Goal: Information Seeking & Learning: Learn about a topic

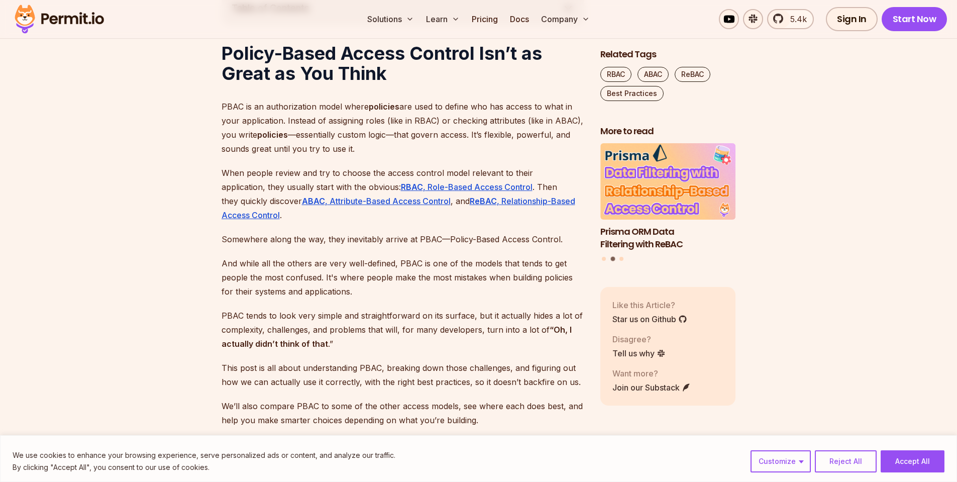
scroll to position [663, 0]
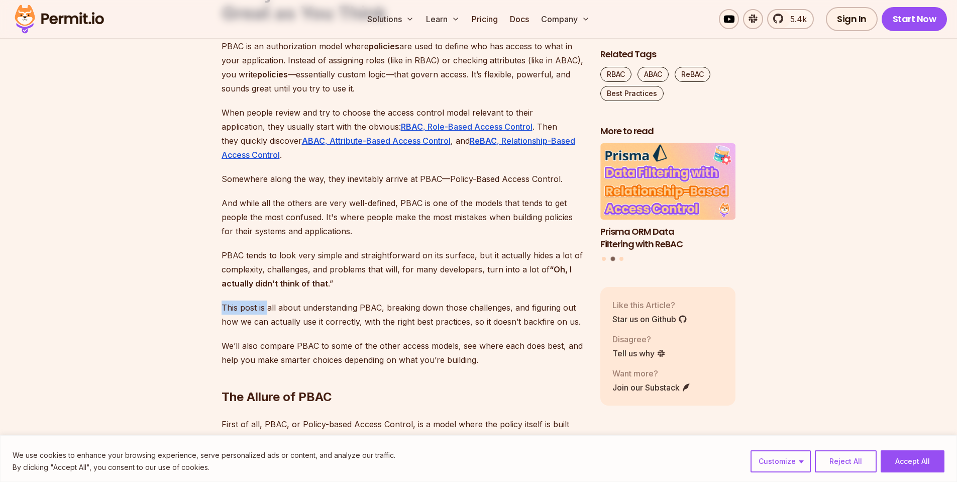
drag, startPoint x: 434, startPoint y: 306, endPoint x: 449, endPoint y: 312, distance: 16.7
click at [440, 309] on p "This post is all about understanding PBAC, breaking down those challenges, and …" at bounding box center [403, 314] width 363 height 28
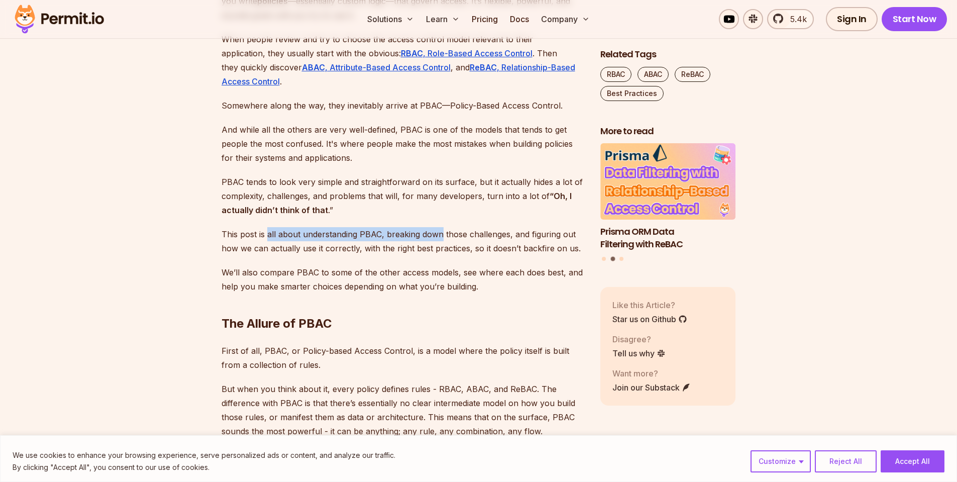
scroll to position [844, 0]
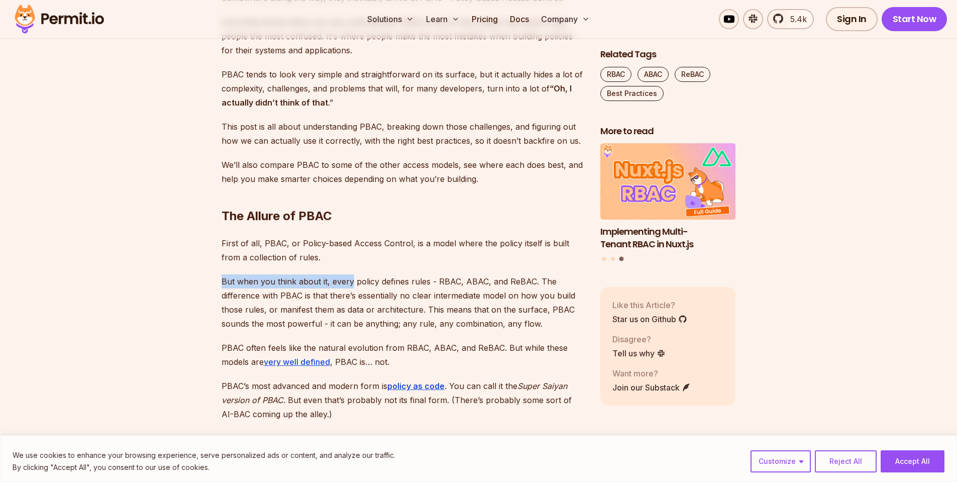
drag, startPoint x: 437, startPoint y: 272, endPoint x: 496, endPoint y: 276, distance: 58.9
click at [492, 275] on p "But when you think about it, every policy defines rules - RBAC, ABAC, and ReBAC…" at bounding box center [403, 302] width 363 height 56
click at [486, 304] on p "But when you think about it, every policy defines rules - RBAC, ABAC, and ReBAC…" at bounding box center [403, 302] width 363 height 56
drag, startPoint x: 368, startPoint y: 287, endPoint x: 459, endPoint y: 283, distance: 90.5
click at [459, 283] on p "But when you think about it, every policy defines rules - RBAC, ABAC, and ReBAC…" at bounding box center [403, 302] width 363 height 56
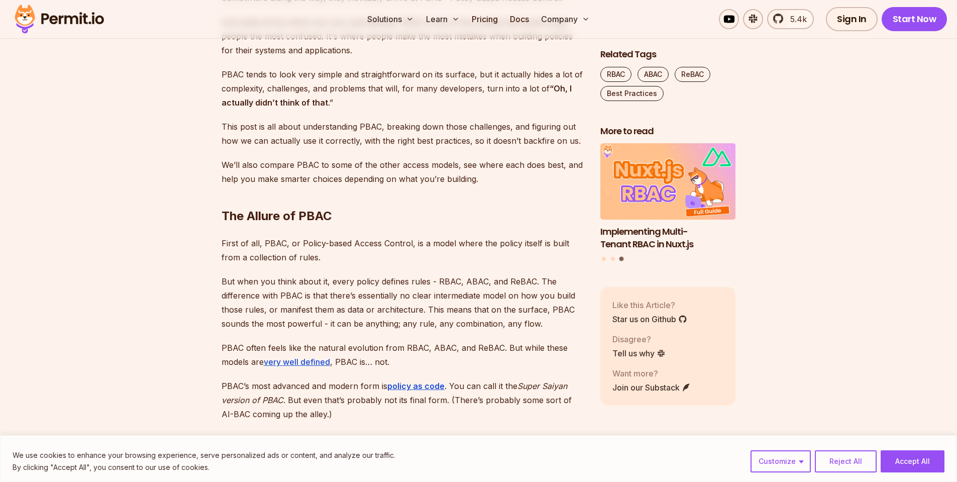
click at [440, 308] on p "But when you think about it, every policy defines rules - RBAC, ABAC, and ReBAC…" at bounding box center [403, 302] width 363 height 56
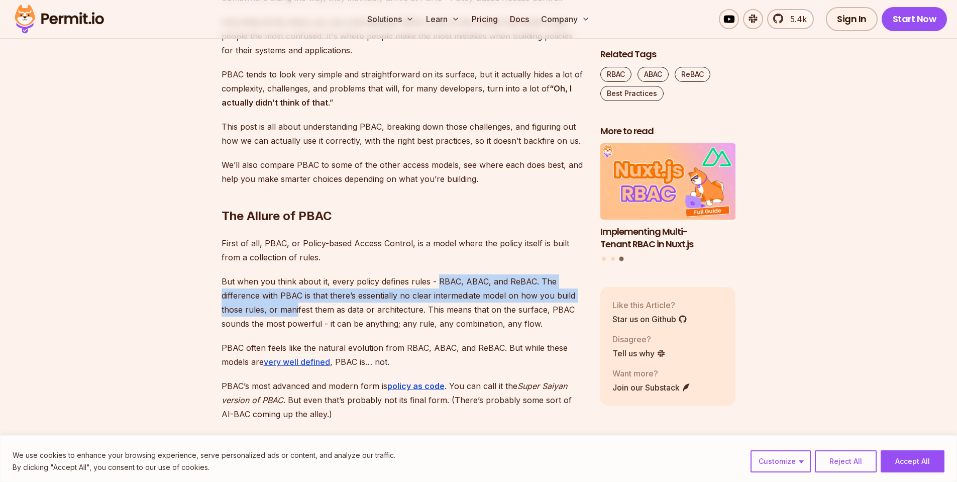
drag, startPoint x: 366, startPoint y: 291, endPoint x: 443, endPoint y: 286, distance: 77.0
click at [438, 281] on p "But when you think about it, every policy defines rules - RBAC, ABAC, and ReBAC…" at bounding box center [403, 302] width 363 height 56
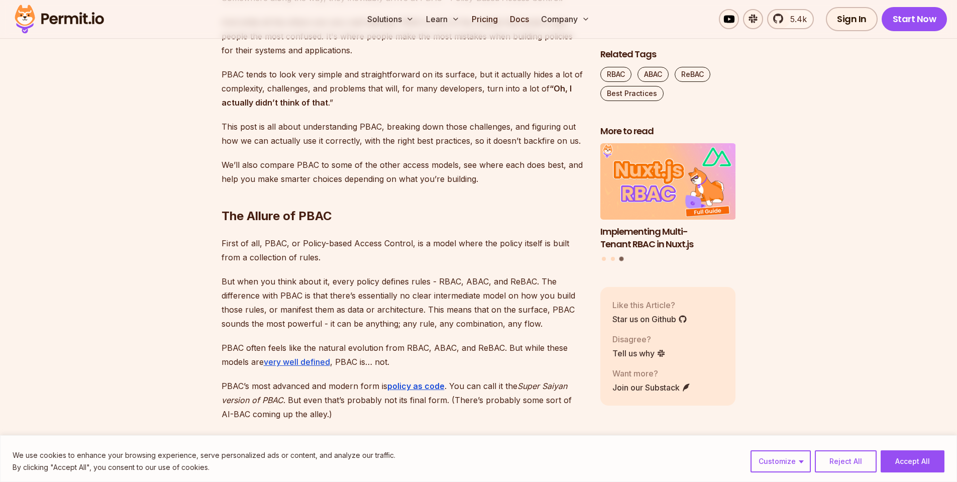
click at [464, 307] on p "But when you think about it, every policy defines rules - RBAC, ABAC, and ReBAC…" at bounding box center [403, 302] width 363 height 56
drag, startPoint x: 393, startPoint y: 312, endPoint x: 406, endPoint y: 317, distance: 14.3
click at [399, 310] on p "But when you think about it, every policy defines rules - RBAC, ABAC, and ReBAC…" at bounding box center [403, 302] width 363 height 56
click at [433, 323] on p "But when you think about it, every policy defines rules - RBAC, ABAC, and ReBAC…" at bounding box center [403, 302] width 363 height 56
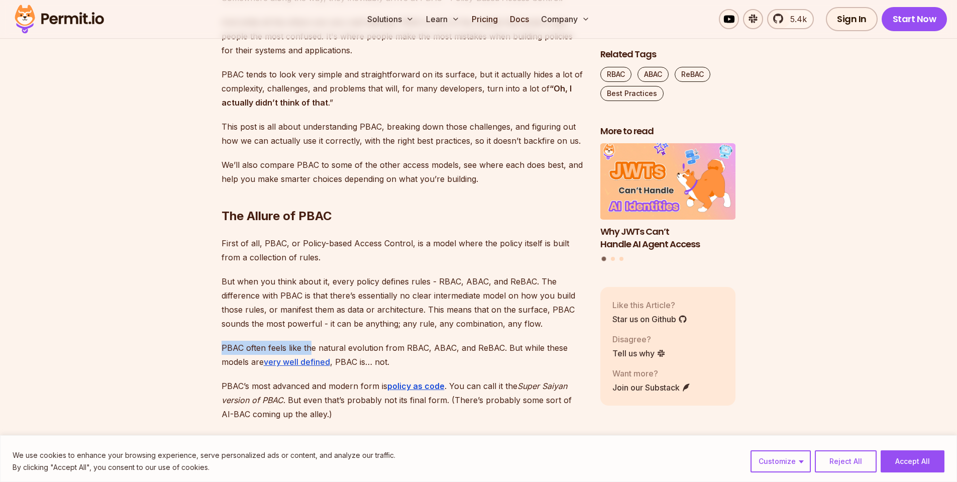
drag, startPoint x: 340, startPoint y: 346, endPoint x: 464, endPoint y: 340, distance: 123.7
click at [468, 354] on p "PBAC often feels like the natural evolution from RBAC, ABAC, and ReBAC. But whi…" at bounding box center [403, 355] width 363 height 28
click at [280, 360] on link "very well defined" at bounding box center [297, 362] width 66 height 10
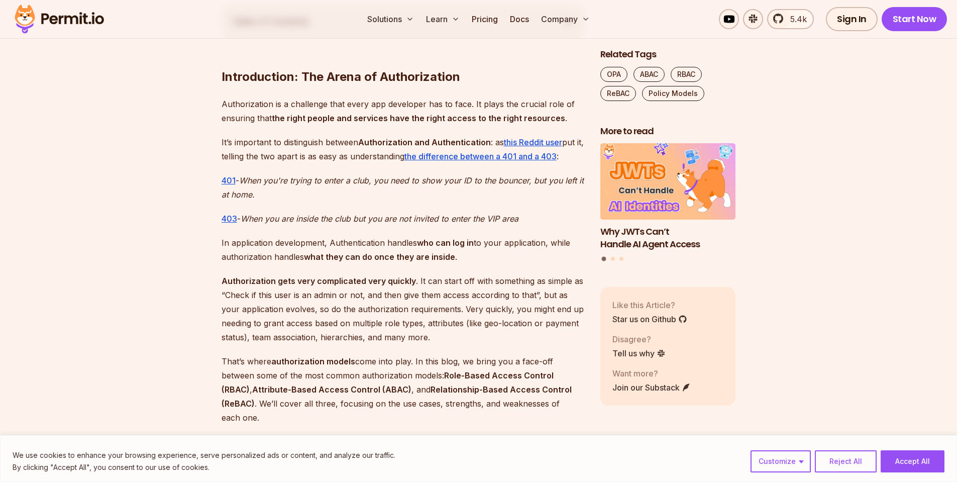
scroll to position [663, 0]
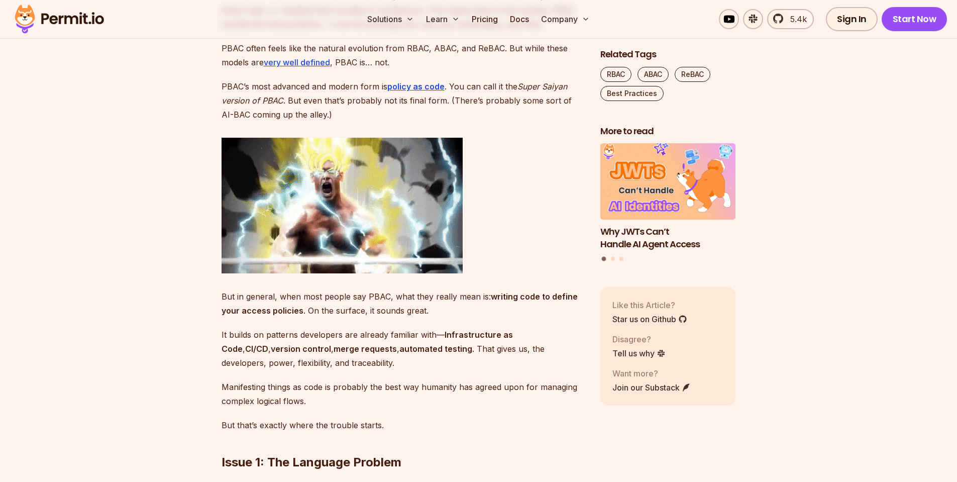
scroll to position [1143, 0]
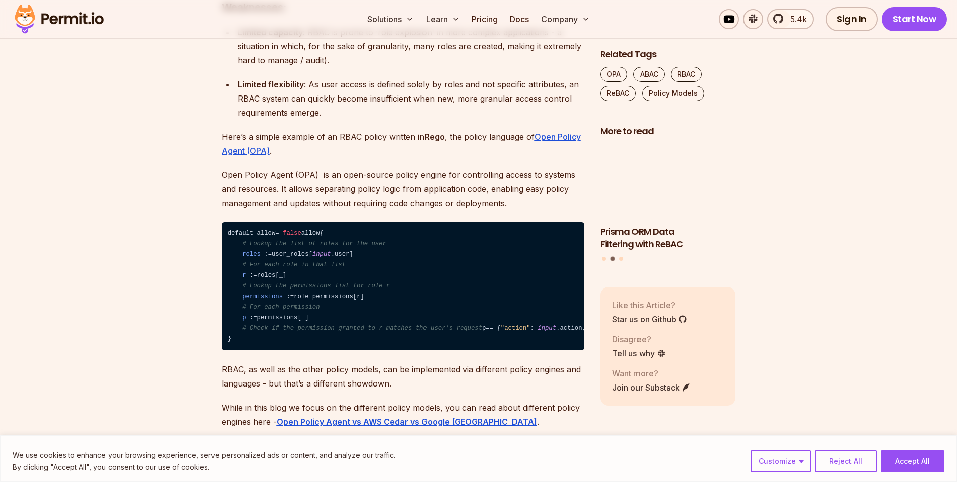
scroll to position [1587, 0]
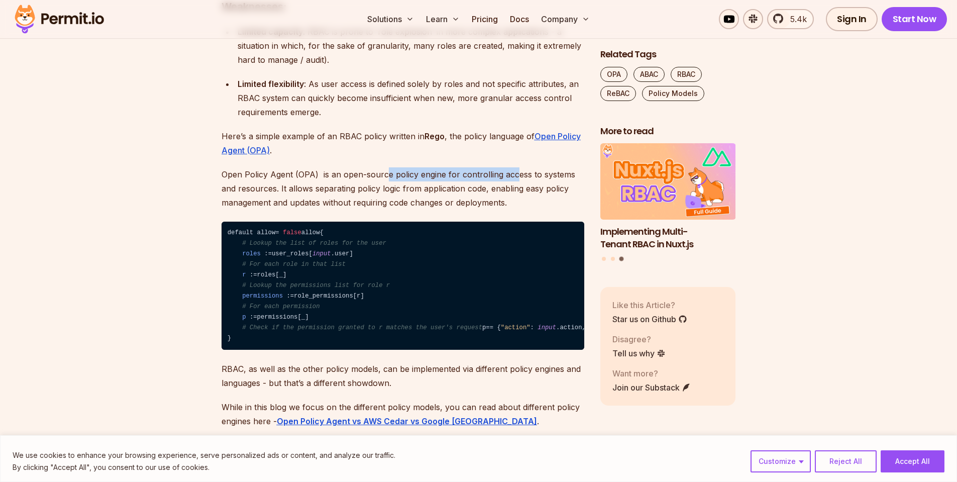
drag, startPoint x: 438, startPoint y: 187, endPoint x: 524, endPoint y: 183, distance: 86.5
click at [523, 183] on p "Open Policy Agent (OPA) is an open-source policy engine for controlling access …" at bounding box center [403, 188] width 363 height 42
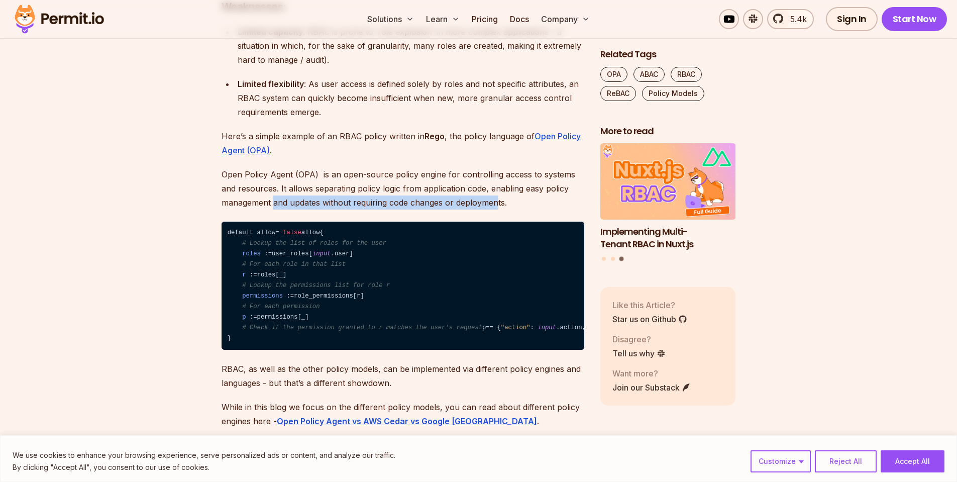
drag, startPoint x: 430, startPoint y: 211, endPoint x: 495, endPoint y: 211, distance: 65.3
click at [495, 210] on p "Open Policy Agent (OPA) is an open-source policy engine for controlling access …" at bounding box center [403, 188] width 363 height 42
click at [494, 205] on p "Open Policy Agent (OPA) is an open-source policy engine for controlling access …" at bounding box center [403, 188] width 363 height 42
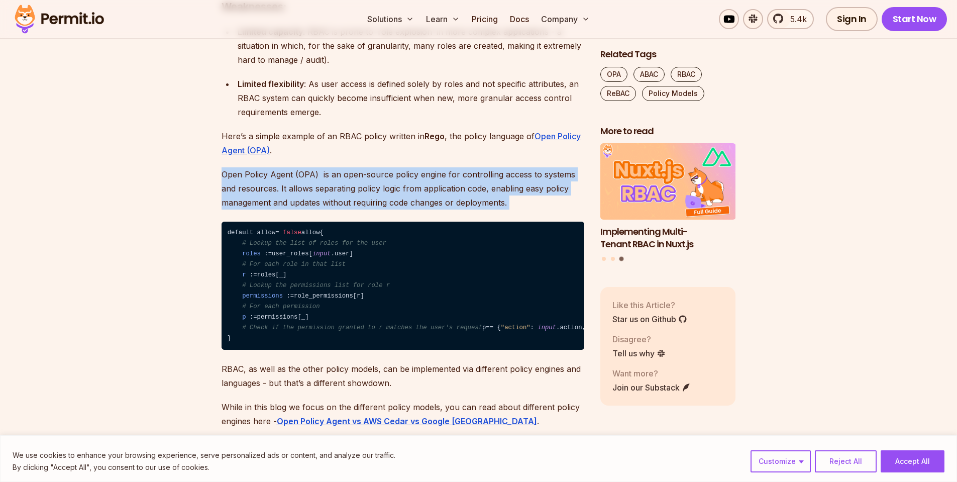
drag, startPoint x: 385, startPoint y: 228, endPoint x: 519, endPoint y: 219, distance: 134.5
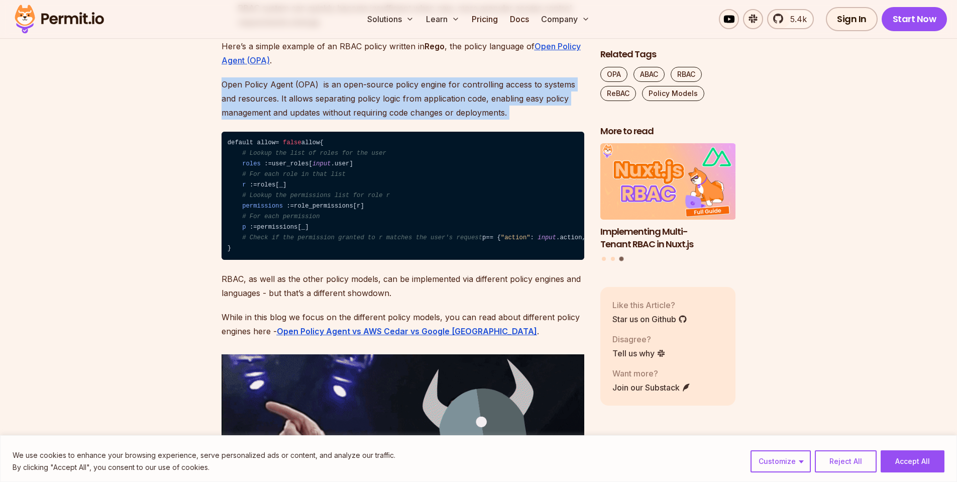
scroll to position [1708, 0]
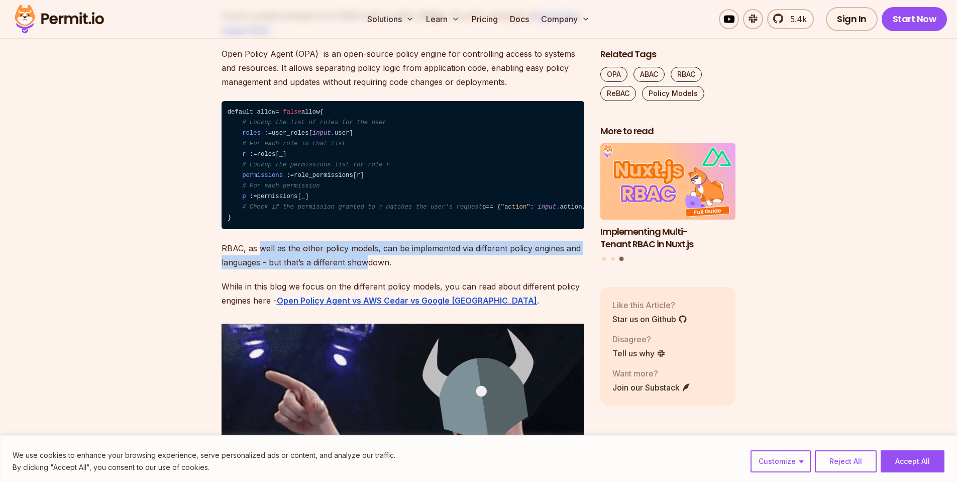
drag, startPoint x: 367, startPoint y: 297, endPoint x: 403, endPoint y: 304, distance: 36.4
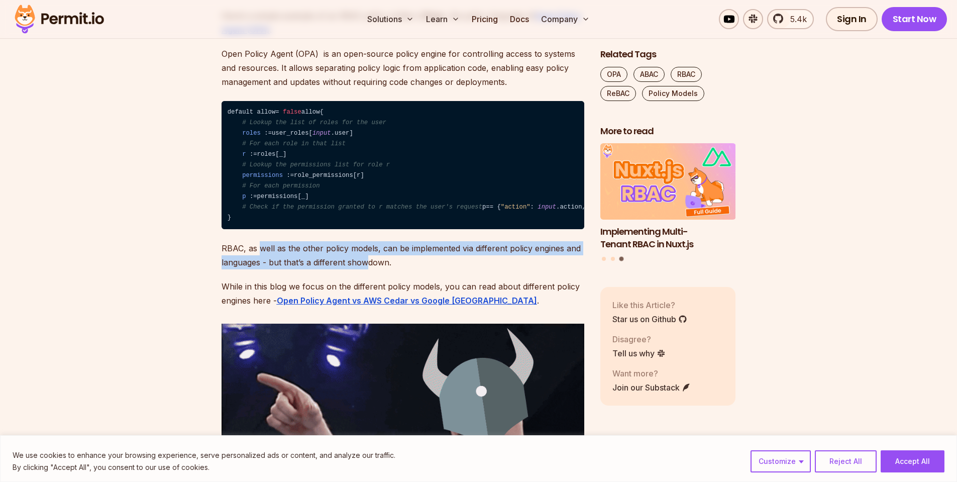
click at [385, 269] on p "RBAC, as well as the other policy models, can be implemented via different poli…" at bounding box center [403, 255] width 363 height 28
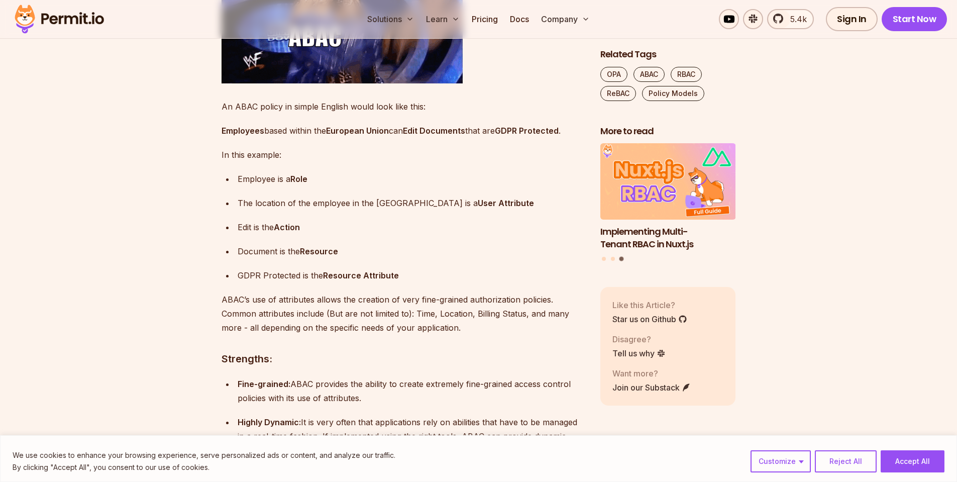
scroll to position [2672, 0]
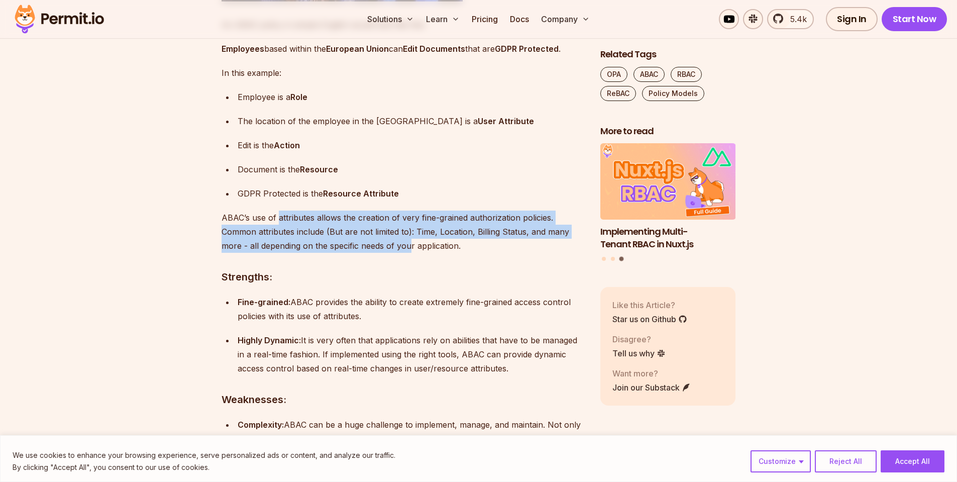
drag, startPoint x: 282, startPoint y: 250, endPoint x: 438, endPoint y: 289, distance: 160.2
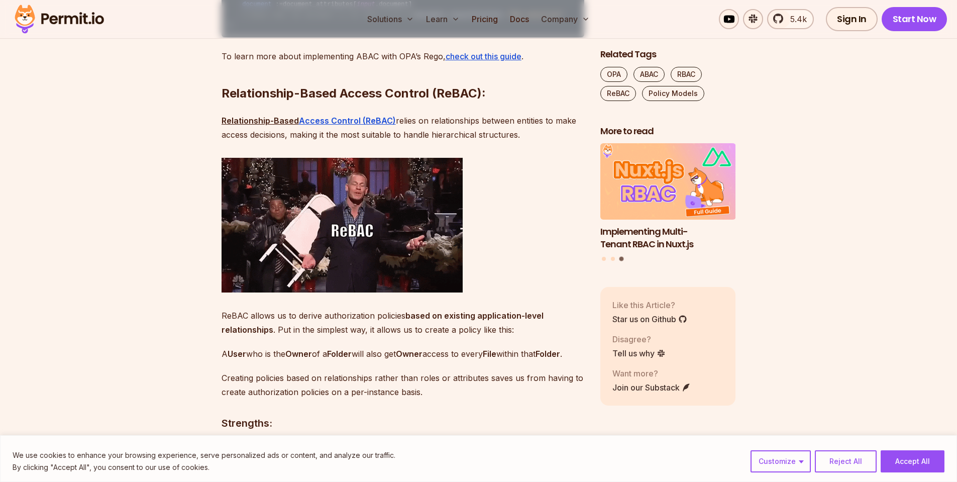
scroll to position [3456, 0]
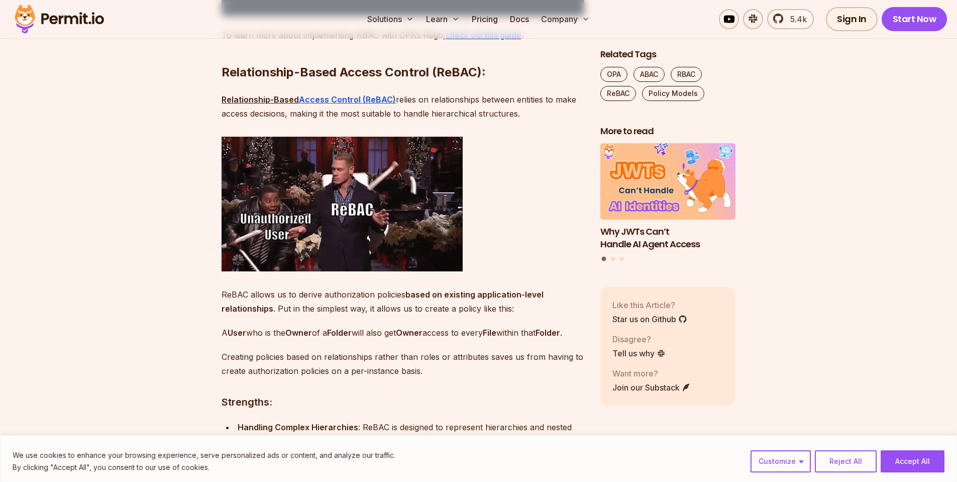
drag, startPoint x: 347, startPoint y: 288, endPoint x: 439, endPoint y: 280, distance: 92.8
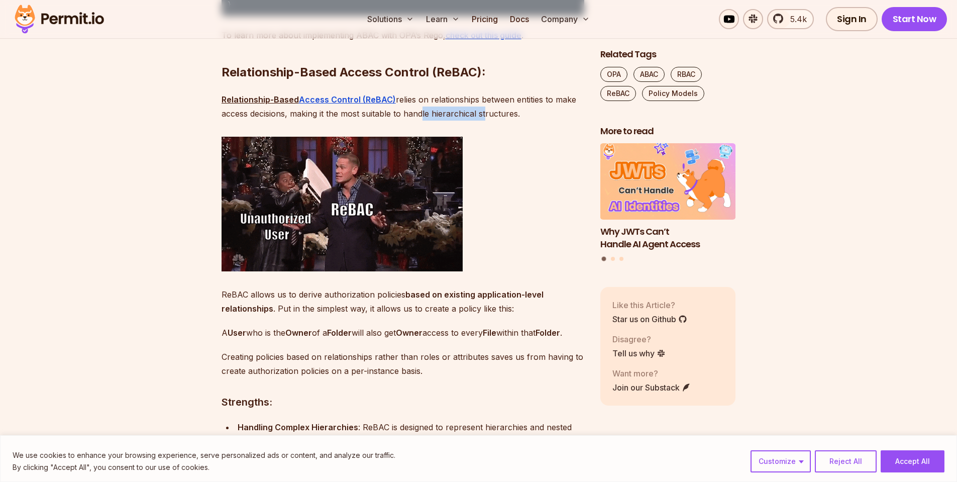
click at [483, 121] on p "Relationship-Based Access Control (ReBAC) relies on relationships between entit…" at bounding box center [403, 106] width 363 height 28
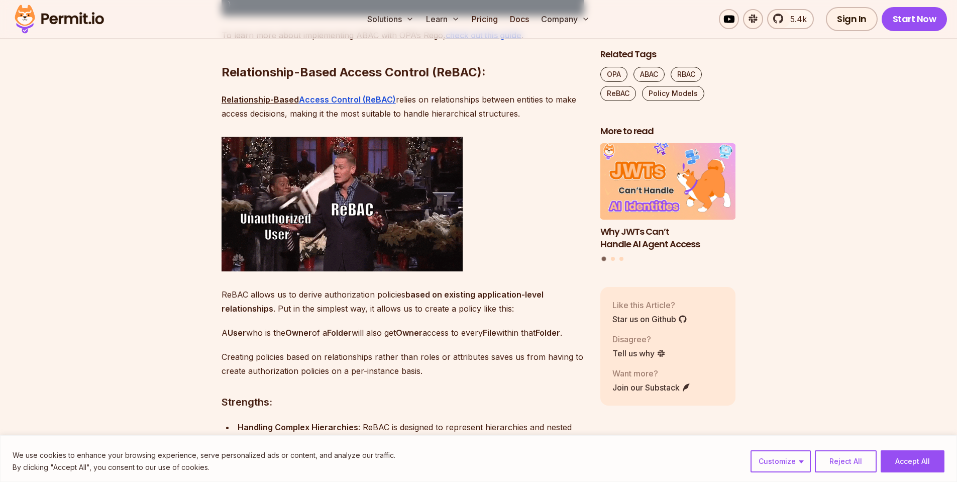
click at [350, 121] on p "Relationship-Based Access Control (ReBAC) relies on relationships between entit…" at bounding box center [403, 106] width 363 height 28
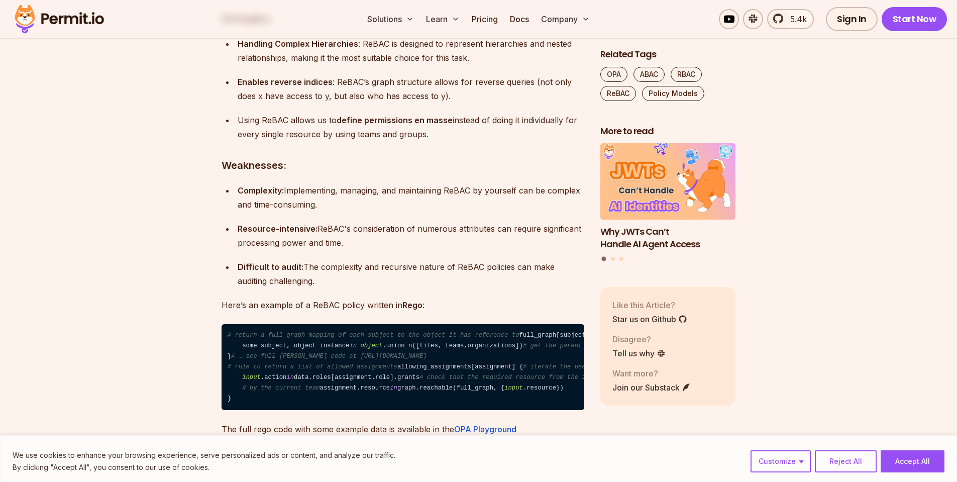
scroll to position [3818, 0]
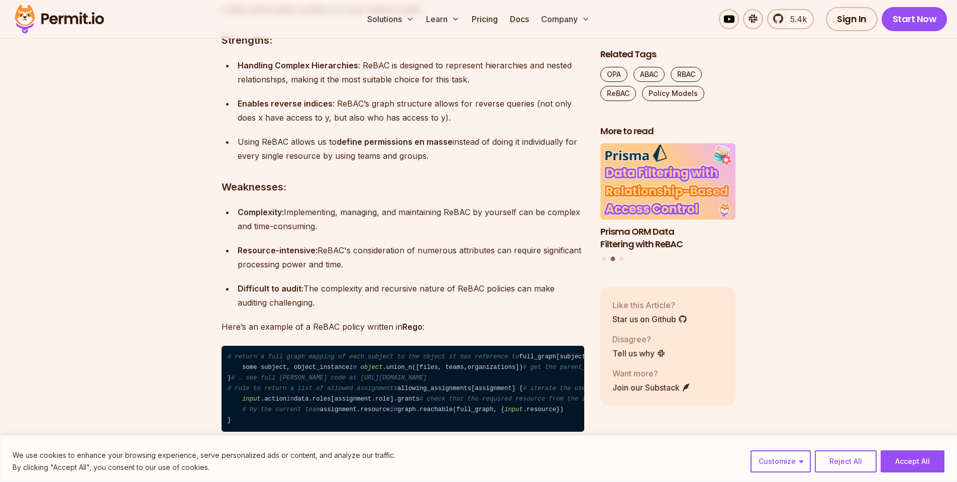
drag, startPoint x: 284, startPoint y: 139, endPoint x: 355, endPoint y: 146, distance: 71.1
drag, startPoint x: 284, startPoint y: 157, endPoint x: 447, endPoint y: 181, distance: 164.1
click at [447, 181] on div "Introduction: The Arena of Authorization Authorization is a challenge that ever…" at bounding box center [403, 373] width 363 height 7091
click at [451, 16] on p "Creating policies based on relationships rather than roles or attributes saves …" at bounding box center [403, 2] width 363 height 28
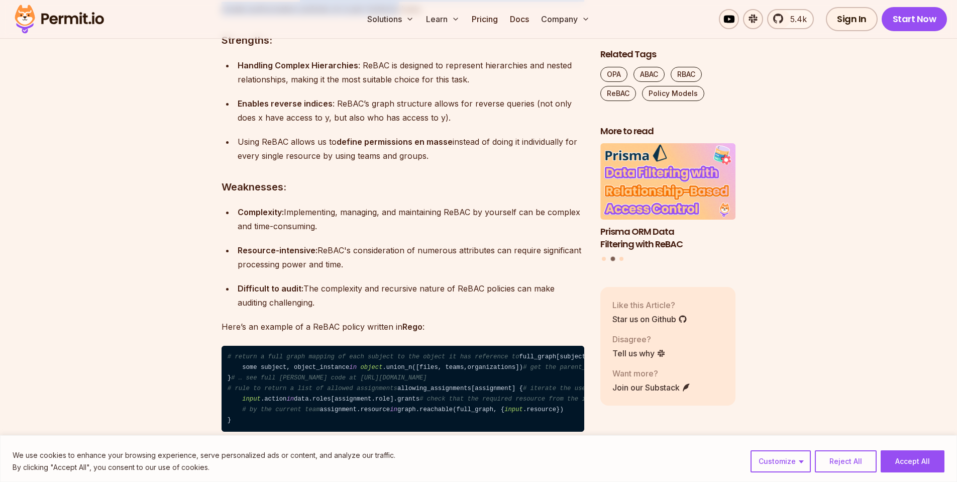
drag, startPoint x: 303, startPoint y: 170, endPoint x: 407, endPoint y: 174, distance: 104.1
click at [407, 16] on p "Creating policies based on relationships rather than roles or attributes saves …" at bounding box center [403, 2] width 363 height 28
click at [416, 16] on p "Creating policies based on relationships rather than roles or attributes saves …" at bounding box center [403, 2] width 363 height 28
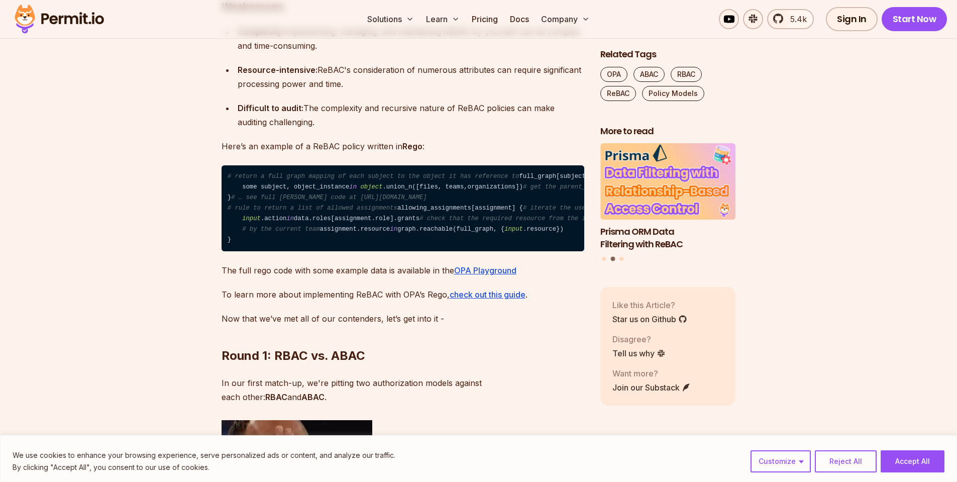
scroll to position [3999, 0]
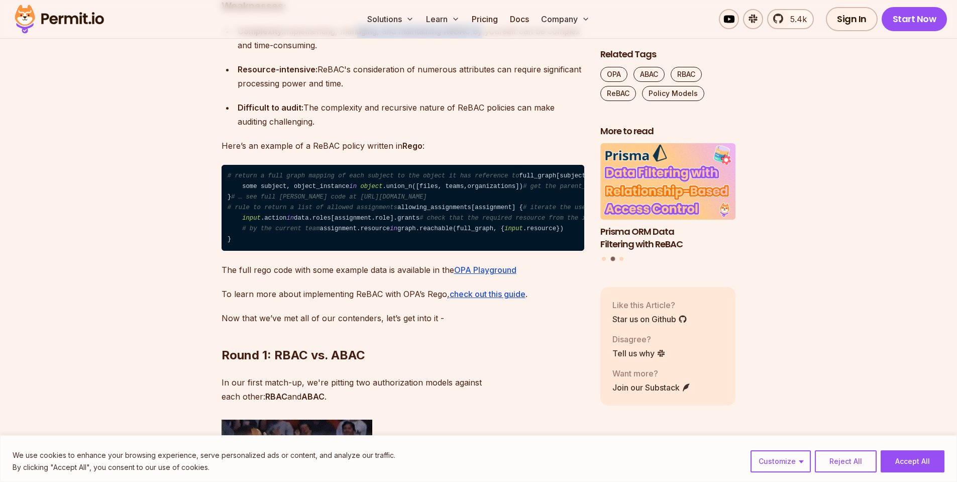
click at [480, 52] on div "Complexity: Implementing, managing, and maintaining ReBAC by yourself can be co…" at bounding box center [411, 38] width 347 height 28
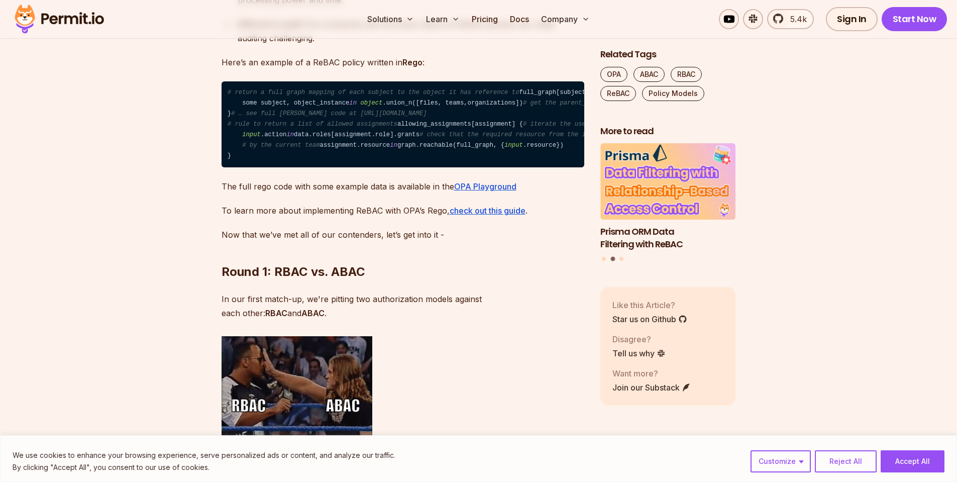
scroll to position [4119, 0]
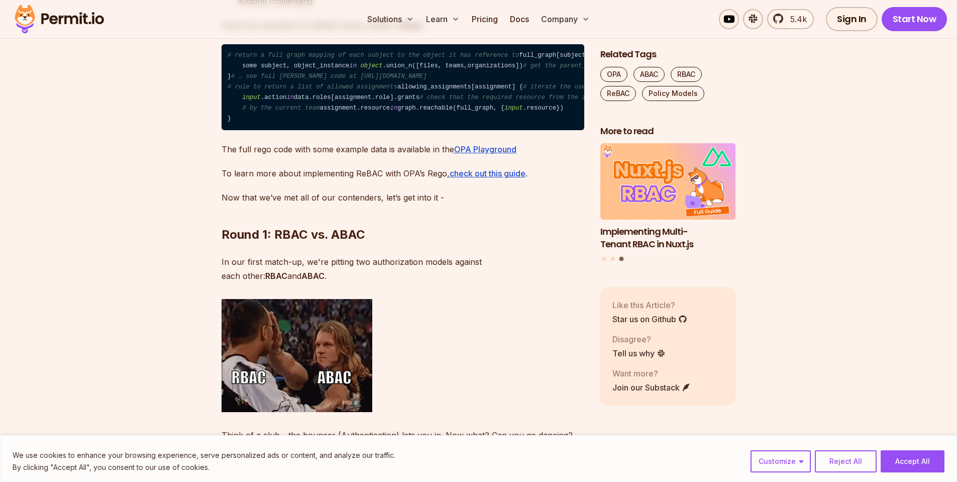
click at [410, 30] on strong "Rego" at bounding box center [412, 25] width 20 height 10
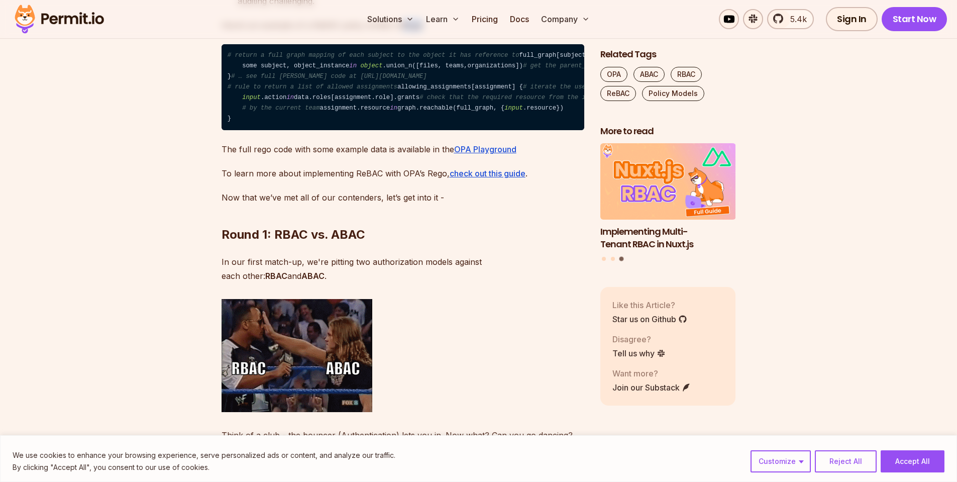
click at [410, 30] on strong "Rego" at bounding box center [412, 25] width 20 height 10
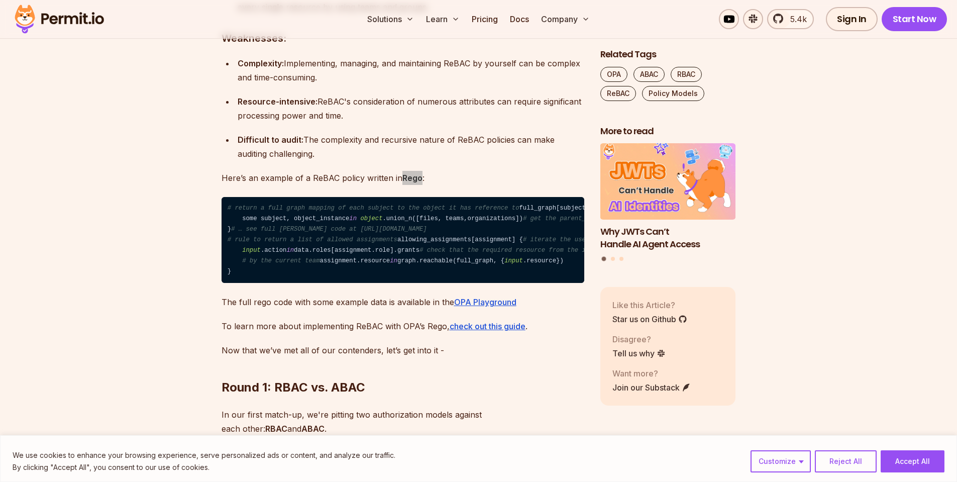
scroll to position [3938, 0]
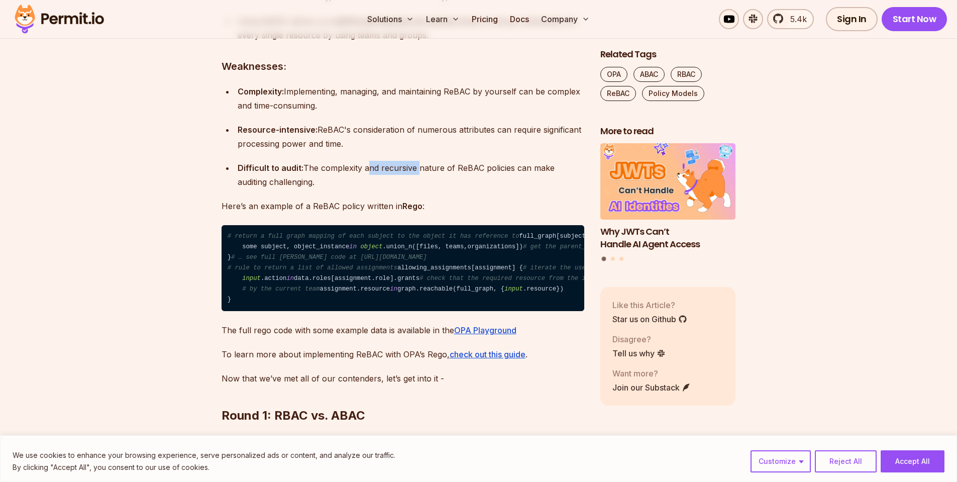
click at [471, 189] on div "Difficult to audit: The complexity and recursive nature of ReBAC policies can m…" at bounding box center [411, 175] width 347 height 28
click at [489, 189] on div "Difficult to audit: The complexity and recursive nature of ReBAC policies can m…" at bounding box center [411, 175] width 347 height 28
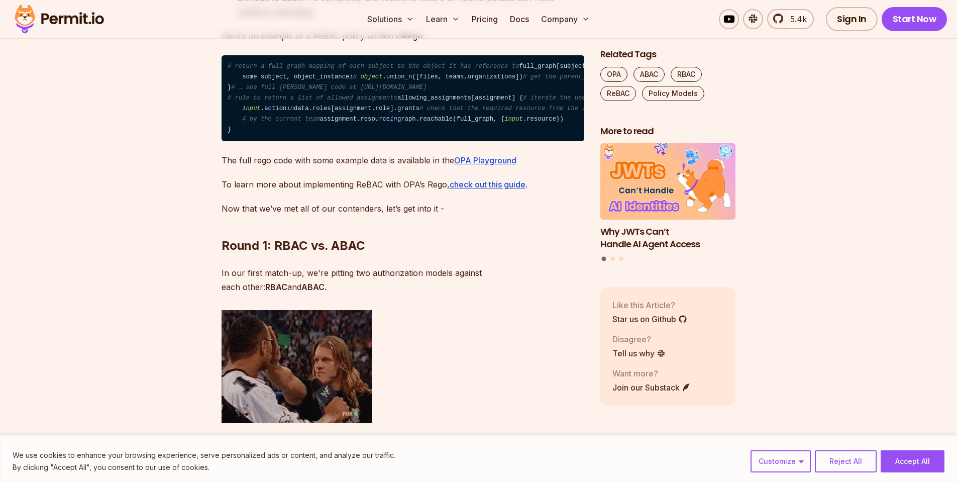
scroll to position [4119, 0]
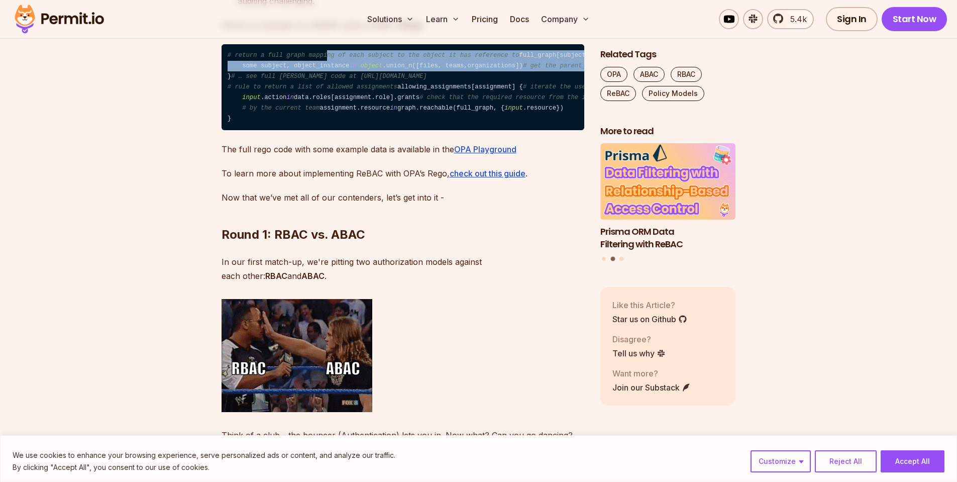
drag, startPoint x: 335, startPoint y: 226, endPoint x: 404, endPoint y: 263, distance: 79.1
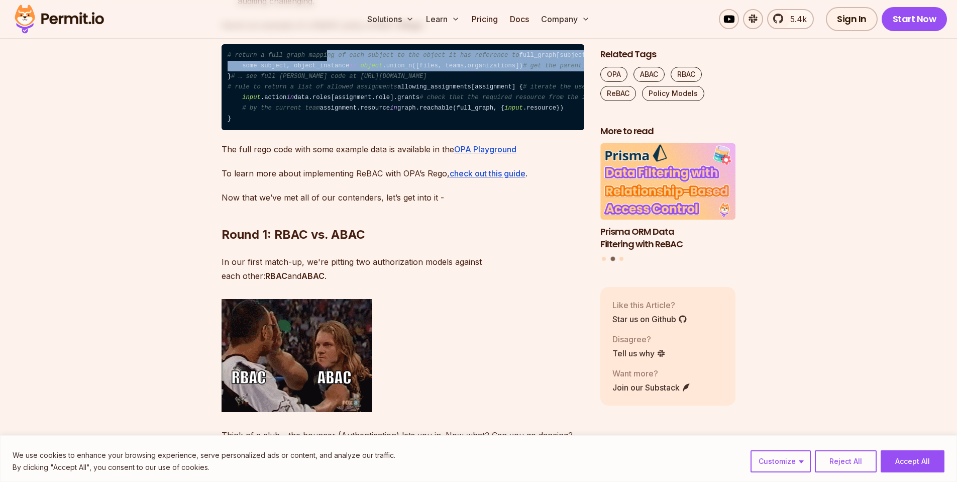
click at [404, 131] on code "# return a full graph mapping of each subject to the object it has reference to…" at bounding box center [403, 87] width 363 height 86
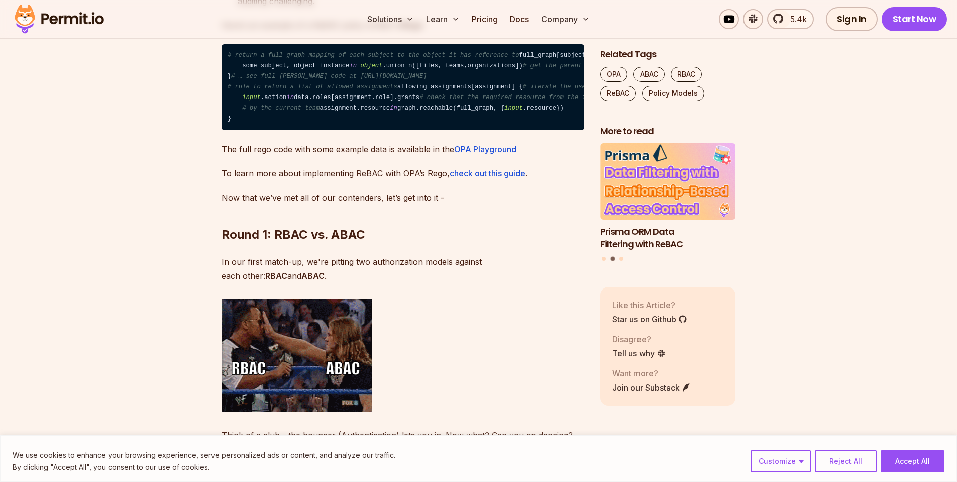
click at [440, 131] on code "# return a full graph mapping of each subject to the object it has reference to…" at bounding box center [403, 87] width 363 height 86
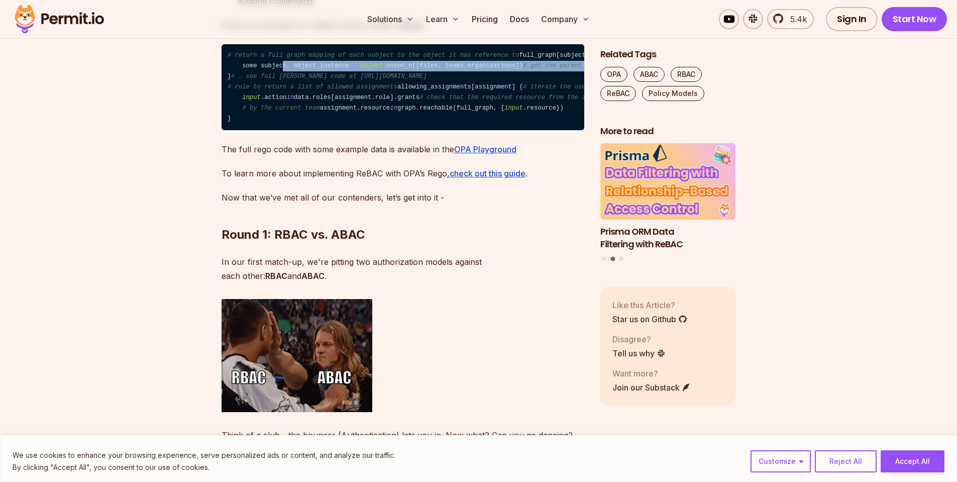
drag, startPoint x: 448, startPoint y: 260, endPoint x: 280, endPoint y: 248, distance: 168.7
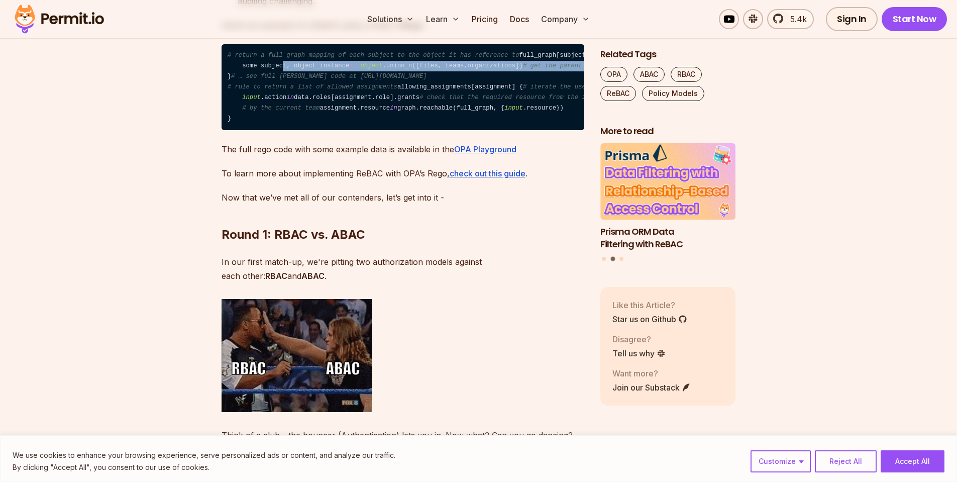
click at [280, 131] on code "# return a full graph mapping of each subject to the object it has reference to…" at bounding box center [403, 87] width 363 height 86
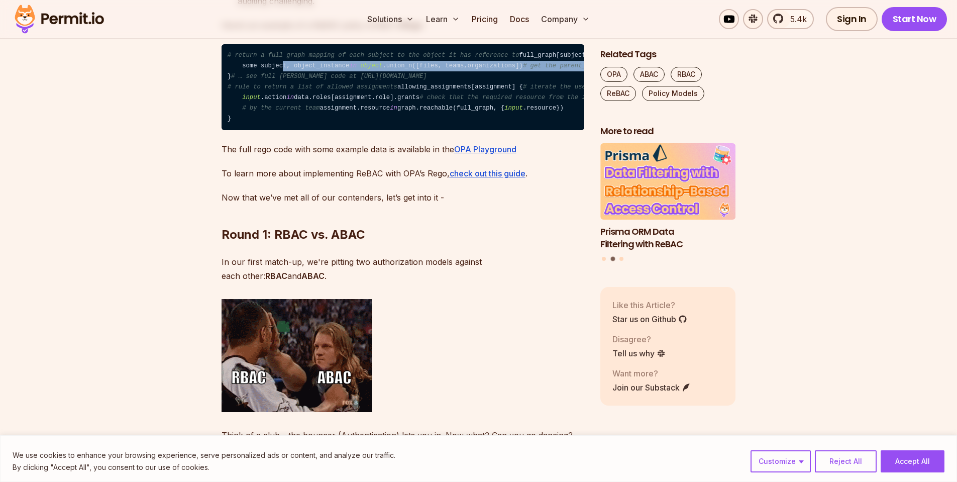
click at [288, 131] on code "# return a full graph mapping of each subject to the object it has reference to…" at bounding box center [403, 87] width 363 height 86
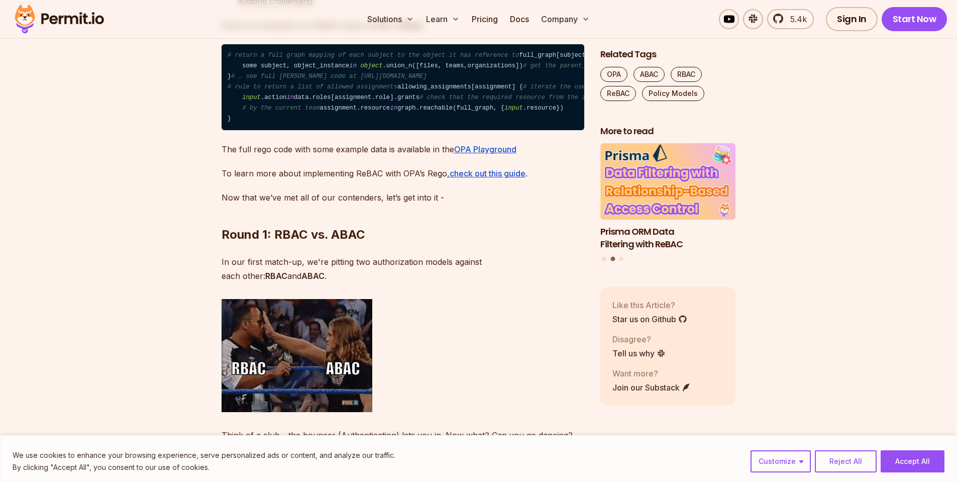
drag, startPoint x: 288, startPoint y: 247, endPoint x: 541, endPoint y: 252, distance: 253.3
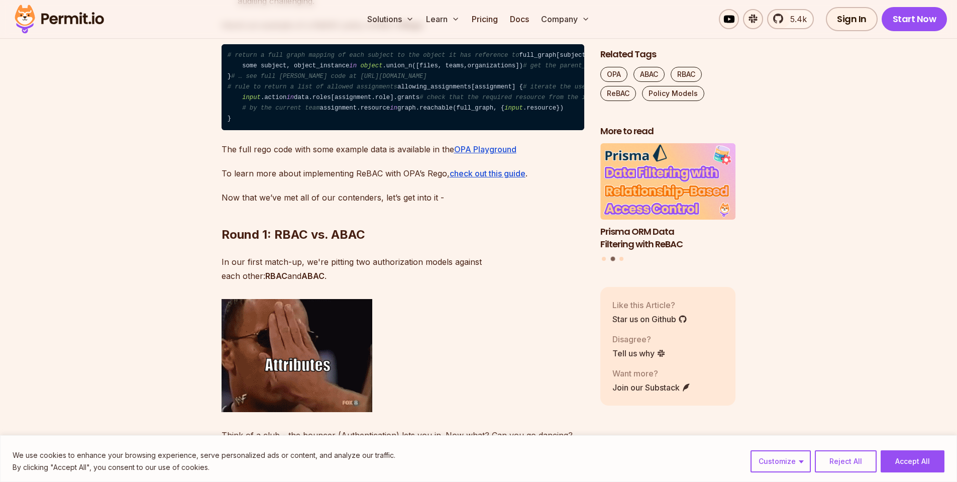
click at [541, 131] on code "# return a full graph mapping of each subject to the object it has reference to…" at bounding box center [403, 87] width 363 height 86
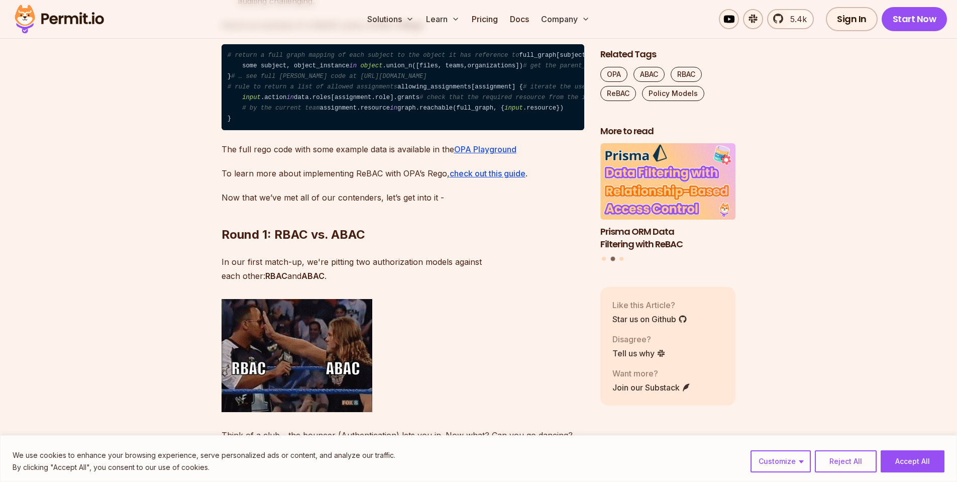
click at [519, 131] on code "# return a full graph mapping of each subject to the object it has reference to…" at bounding box center [403, 87] width 363 height 86
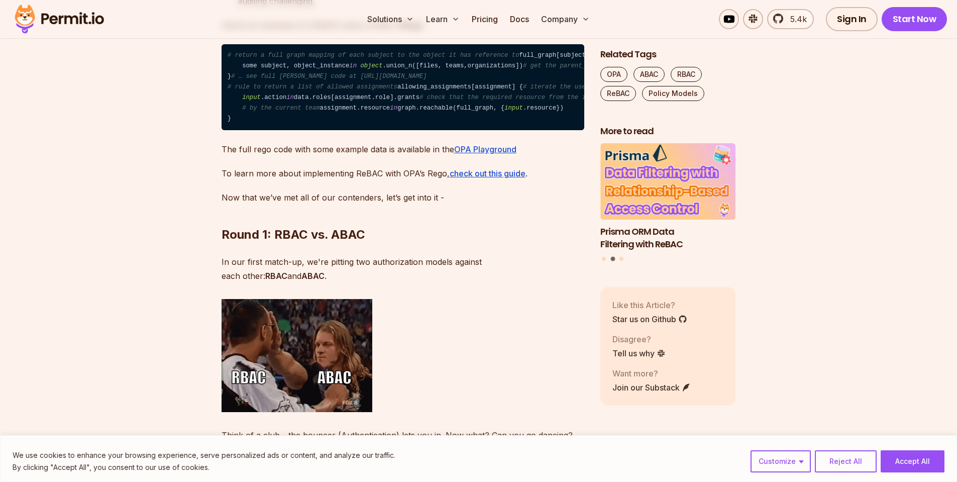
drag, startPoint x: 245, startPoint y: 273, endPoint x: 231, endPoint y: 262, distance: 17.9
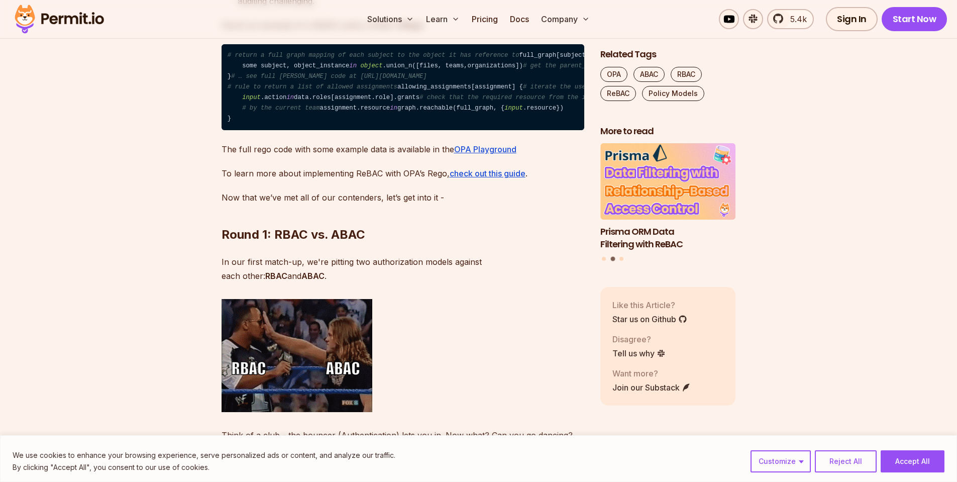
click at [231, 131] on code "# return a full graph mapping of each subject to the object it has reference to…" at bounding box center [403, 87] width 363 height 86
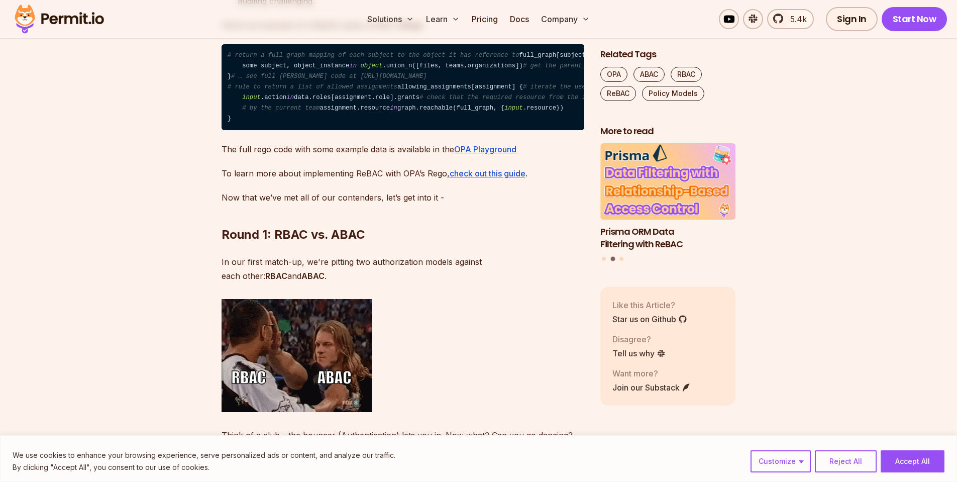
click at [323, 131] on code "# return a full graph mapping of each subject to the object it has reference to…" at bounding box center [403, 87] width 363 height 86
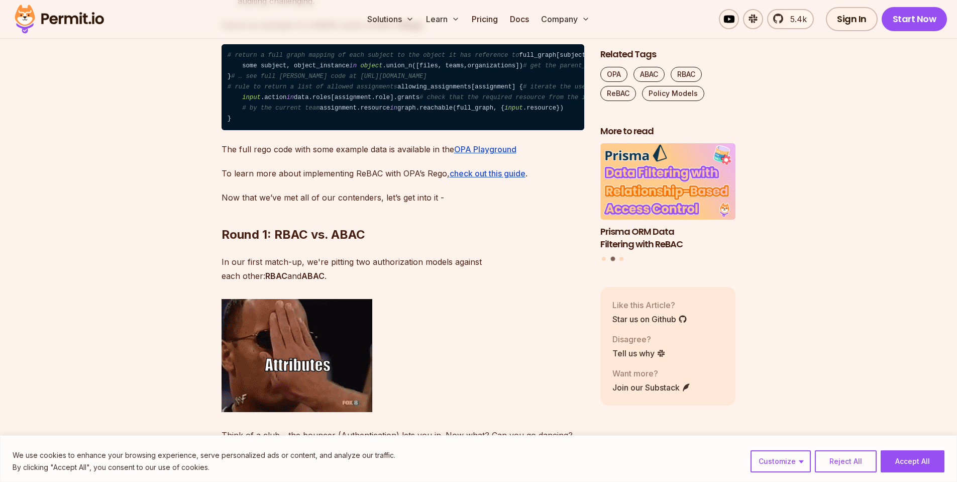
click at [299, 131] on code "# return a full graph mapping of each subject to the object it has reference to…" at bounding box center [403, 87] width 363 height 86
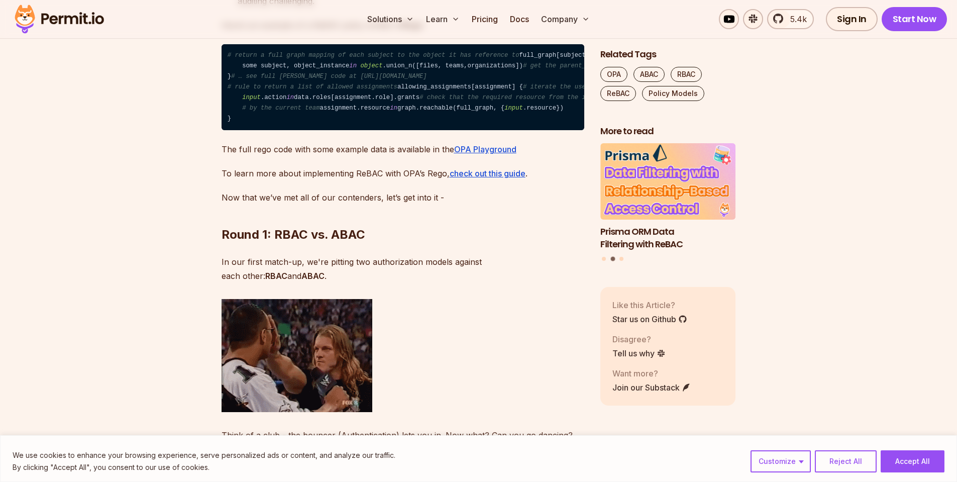
drag, startPoint x: 299, startPoint y: 237, endPoint x: 339, endPoint y: 236, distance: 40.2
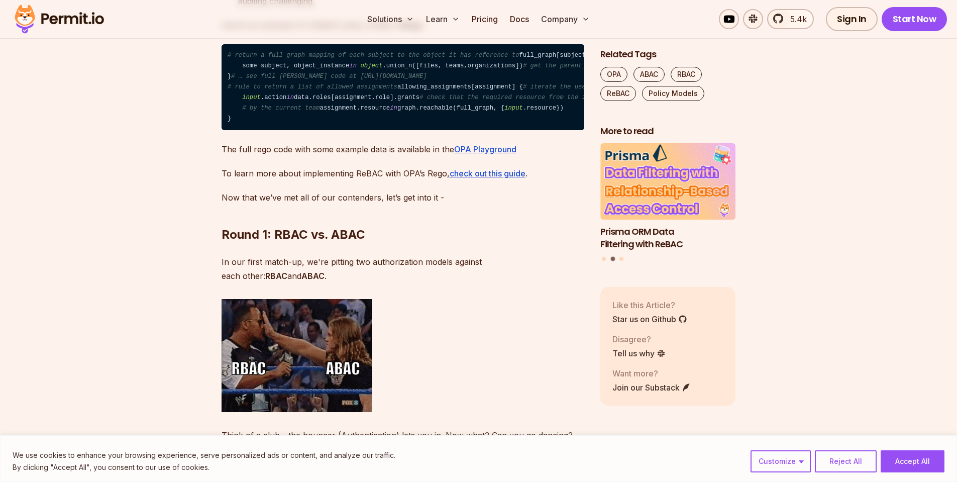
click at [339, 131] on code "# return a full graph mapping of each subject to the object it has reference to…" at bounding box center [403, 87] width 363 height 86
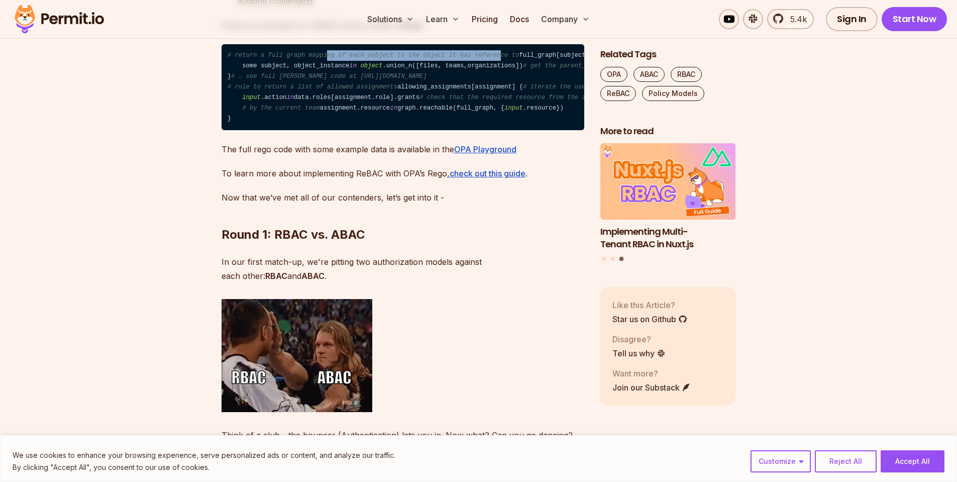
drag, startPoint x: 328, startPoint y: 224, endPoint x: 501, endPoint y: 225, distance: 172.8
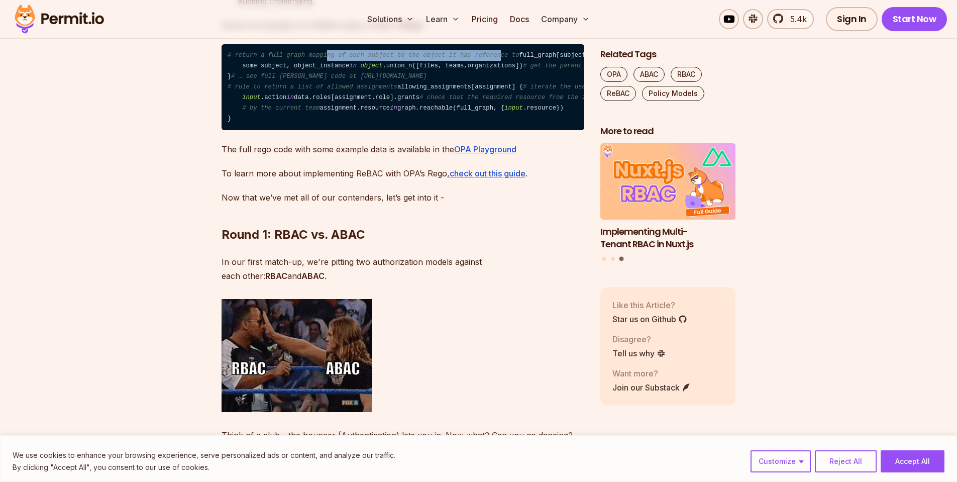
click at [501, 59] on span "# return a full graph mapping of each subject to the object it has reference to" at bounding box center [374, 55] width 292 height 7
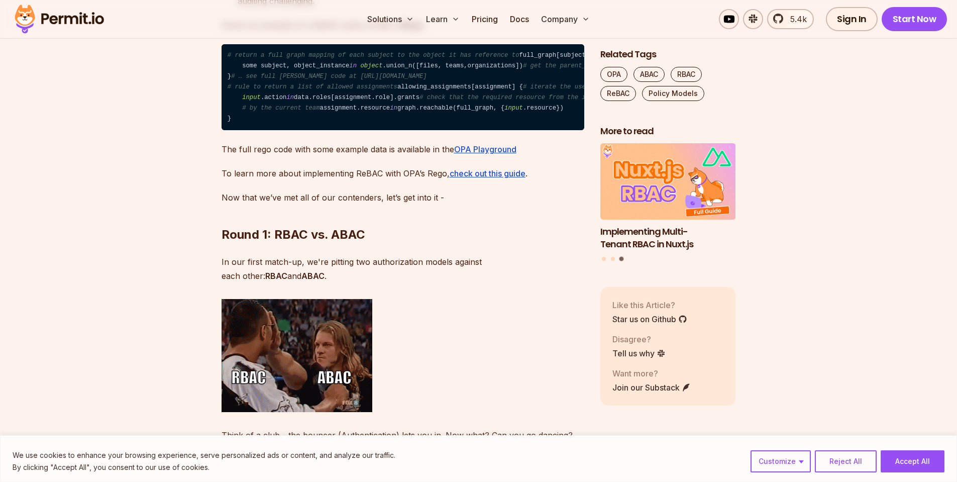
click at [509, 131] on code "# return a full graph mapping of each subject to the object it has reference to…" at bounding box center [403, 87] width 363 height 86
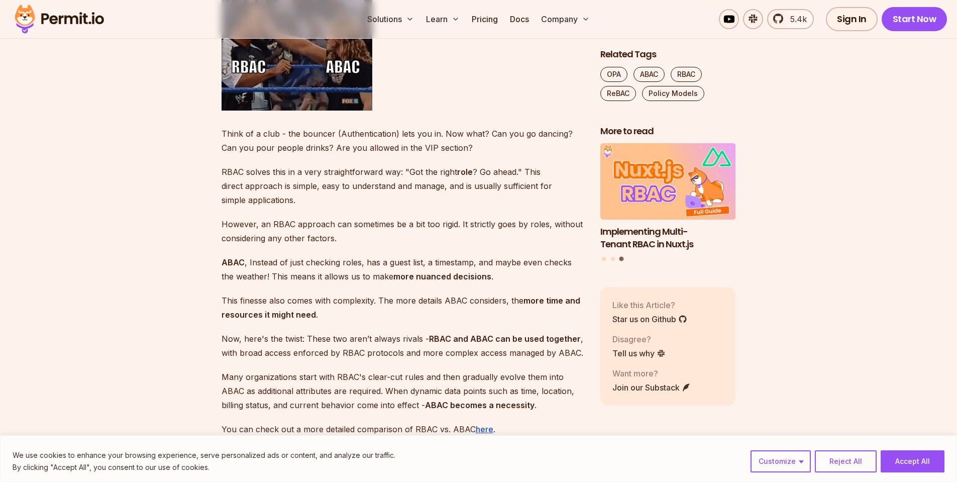
drag, startPoint x: 286, startPoint y: 232, endPoint x: 413, endPoint y: 252, distance: 128.2
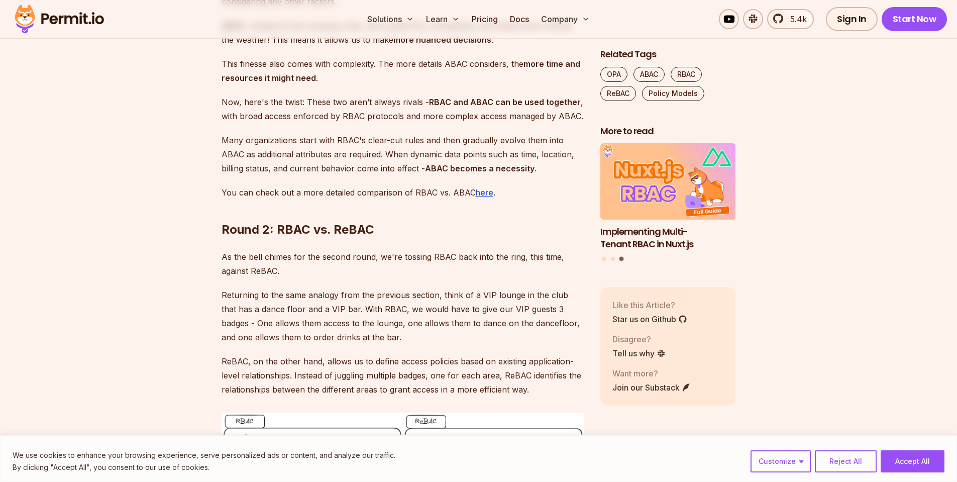
scroll to position [4662, 0]
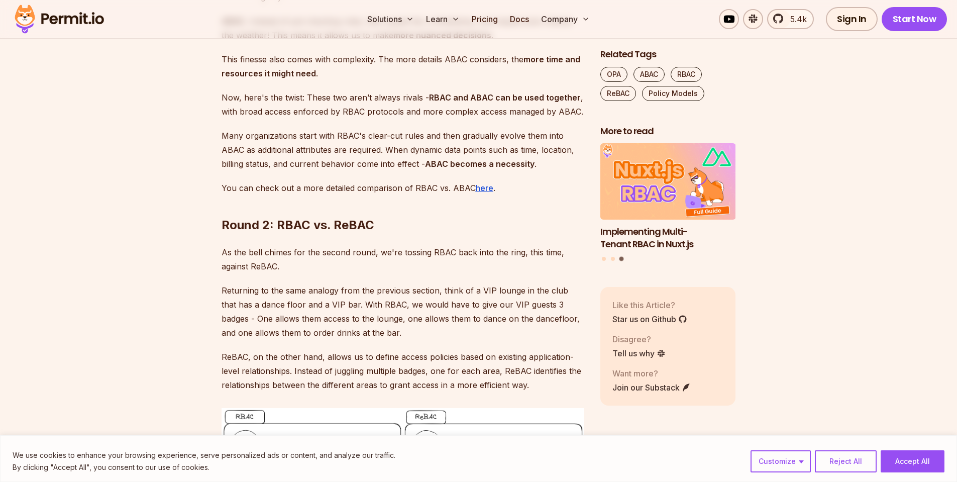
drag, startPoint x: 301, startPoint y: 227, endPoint x: 389, endPoint y: 236, distance: 88.4
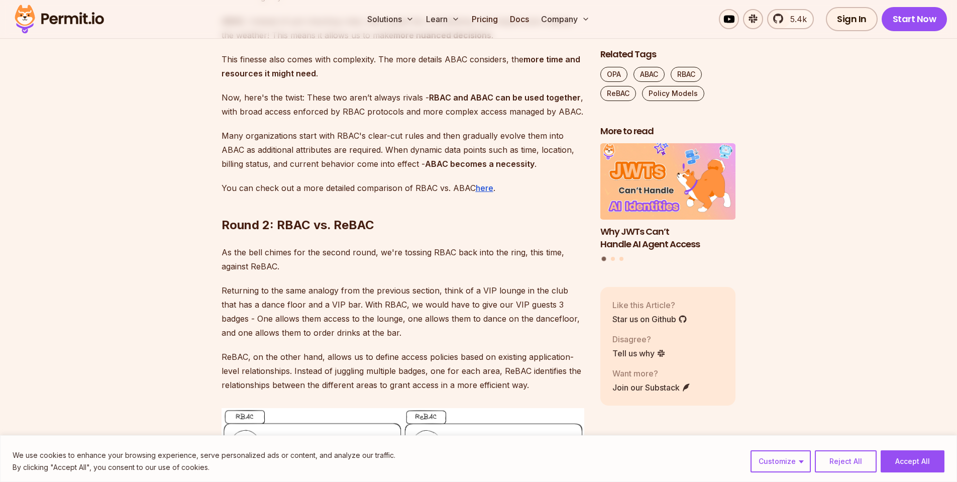
drag, startPoint x: 360, startPoint y: 238, endPoint x: 222, endPoint y: 206, distance: 141.1
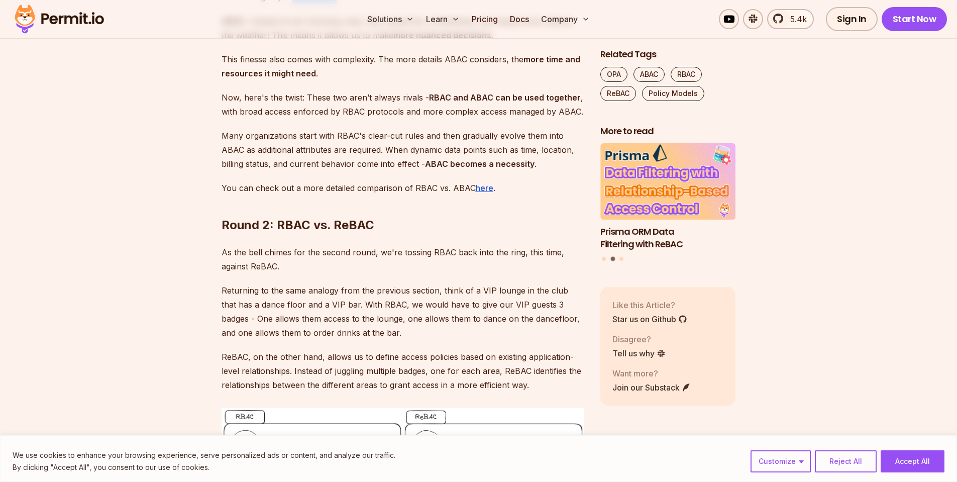
click at [352, 42] on p "ABAC , Instead of just checking roles, has a guest list, a timestamp, and maybe…" at bounding box center [403, 28] width 363 height 28
drag, startPoint x: 327, startPoint y: 264, endPoint x: 349, endPoint y: 268, distance: 23.1
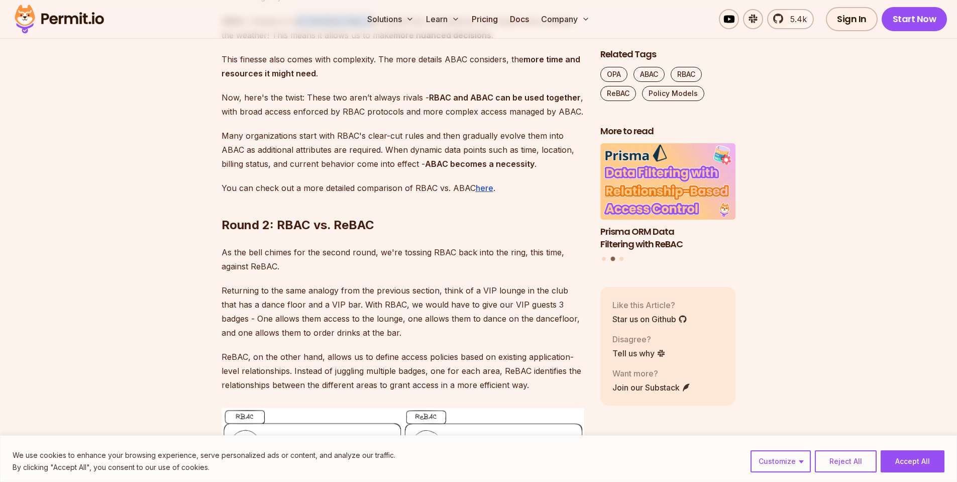
drag, startPoint x: 296, startPoint y: 299, endPoint x: 387, endPoint y: 310, distance: 91.1
click at [379, 42] on p "ABAC , Instead of just checking roles, has a guest list, a timestamp, and maybe…" at bounding box center [403, 28] width 363 height 28
click at [380, 80] on p "This finesse also comes with complexity. The more details ABAC considers, the m…" at bounding box center [403, 66] width 363 height 28
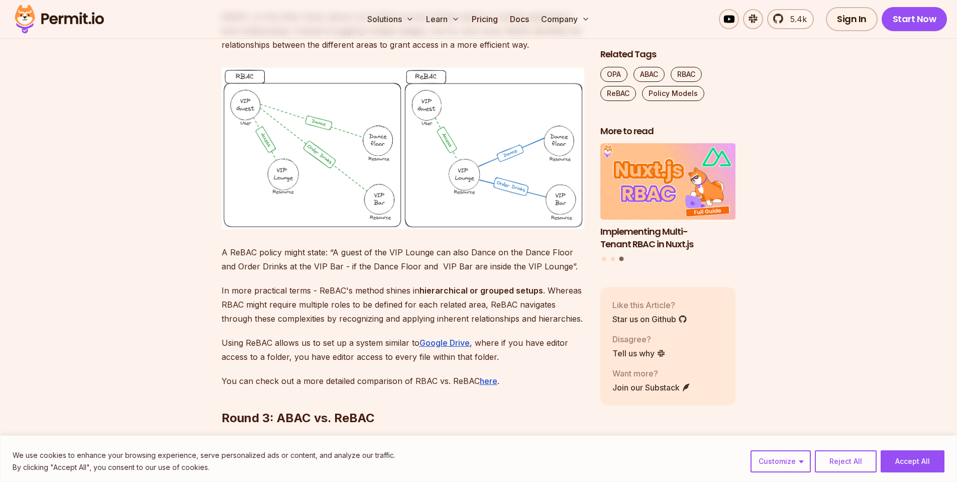
scroll to position [5024, 0]
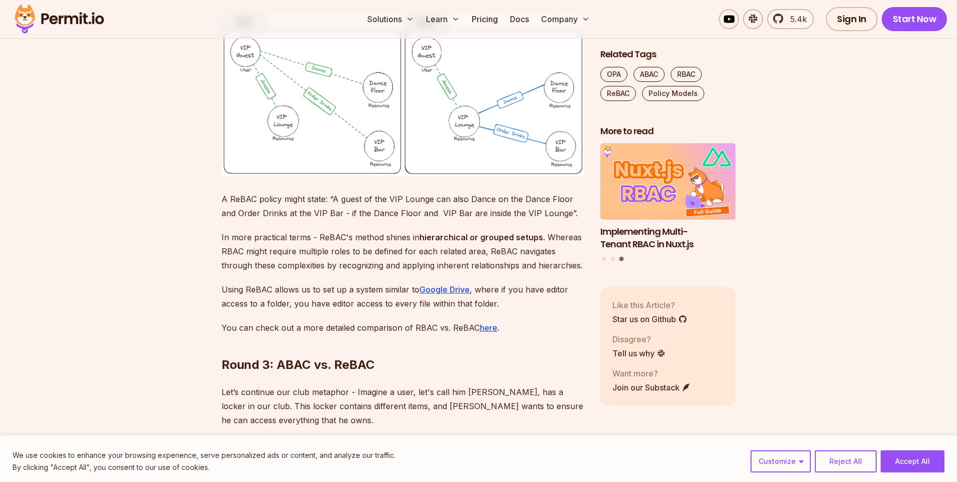
scroll to position [5084, 0]
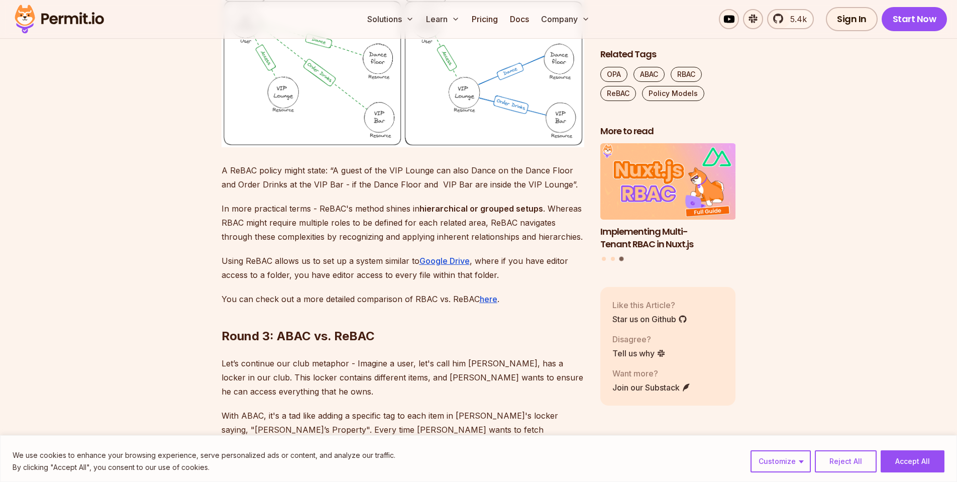
drag, startPoint x: 385, startPoint y: 155, endPoint x: 421, endPoint y: 161, distance: 36.2
drag, startPoint x: 300, startPoint y: 214, endPoint x: 465, endPoint y: 221, distance: 165.0
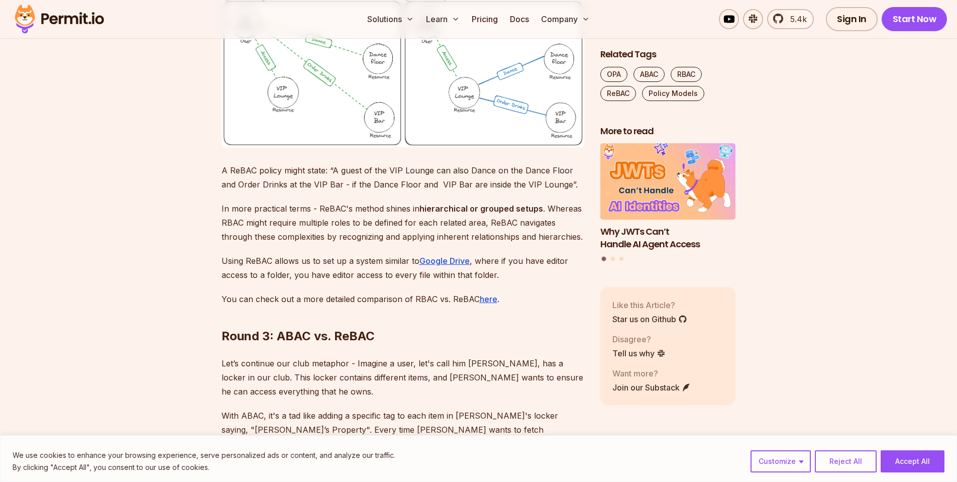
drag, startPoint x: 339, startPoint y: 207, endPoint x: 356, endPoint y: 208, distance: 17.1
drag, startPoint x: 353, startPoint y: 222, endPoint x: 413, endPoint y: 223, distance: 60.3
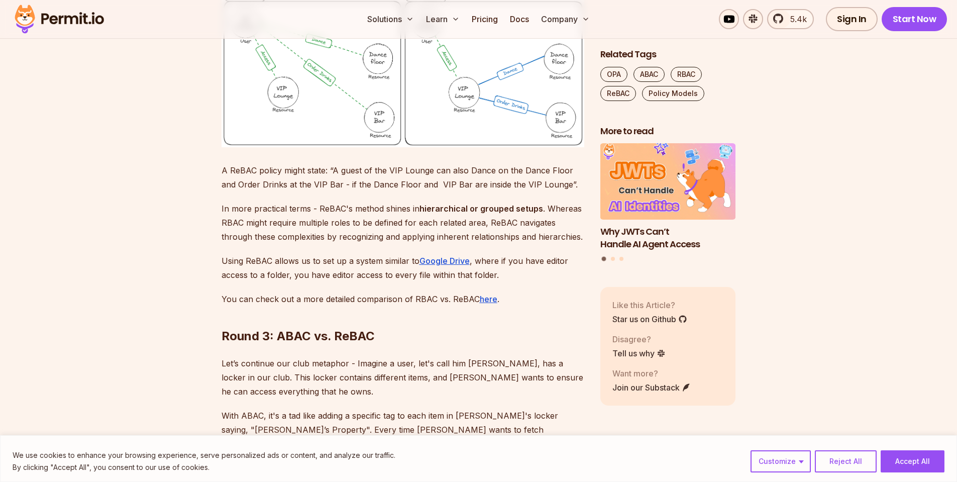
drag, startPoint x: 320, startPoint y: 241, endPoint x: 589, endPoint y: 240, distance: 269.3
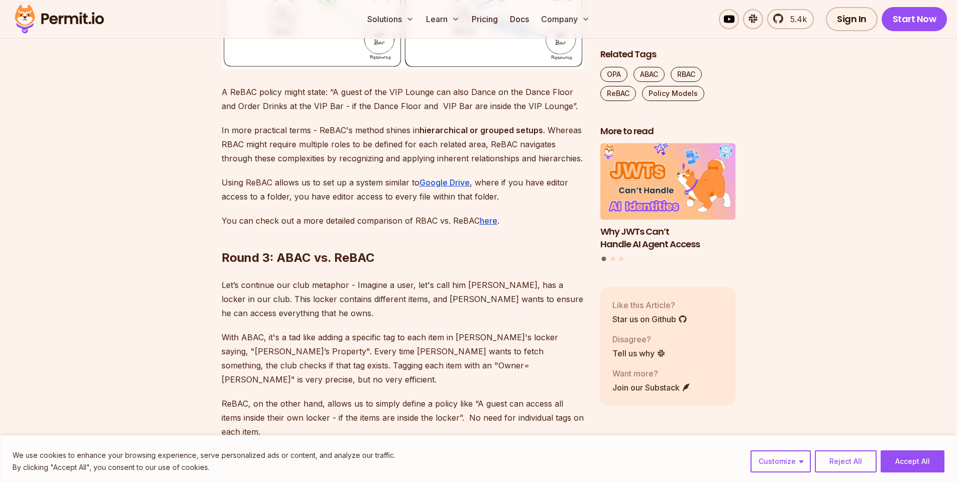
scroll to position [5265, 0]
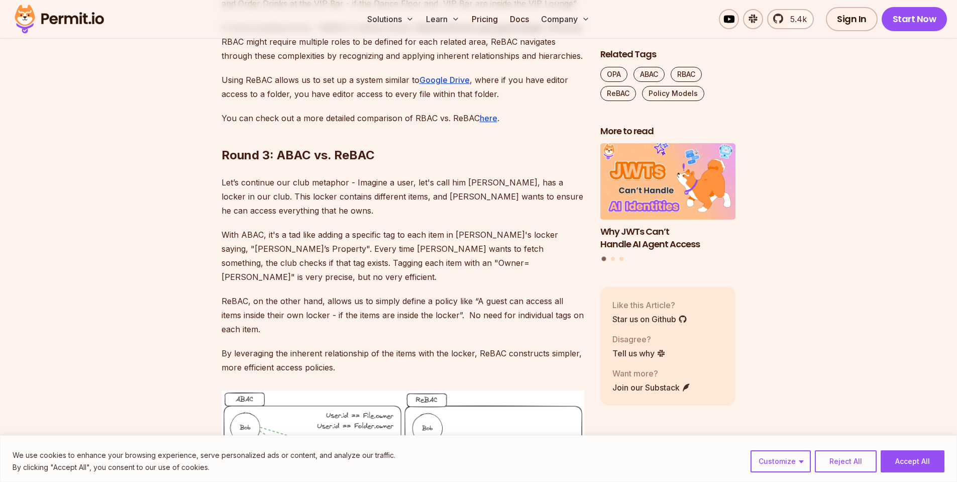
drag, startPoint x: 367, startPoint y: 264, endPoint x: 509, endPoint y: 264, distance: 142.2
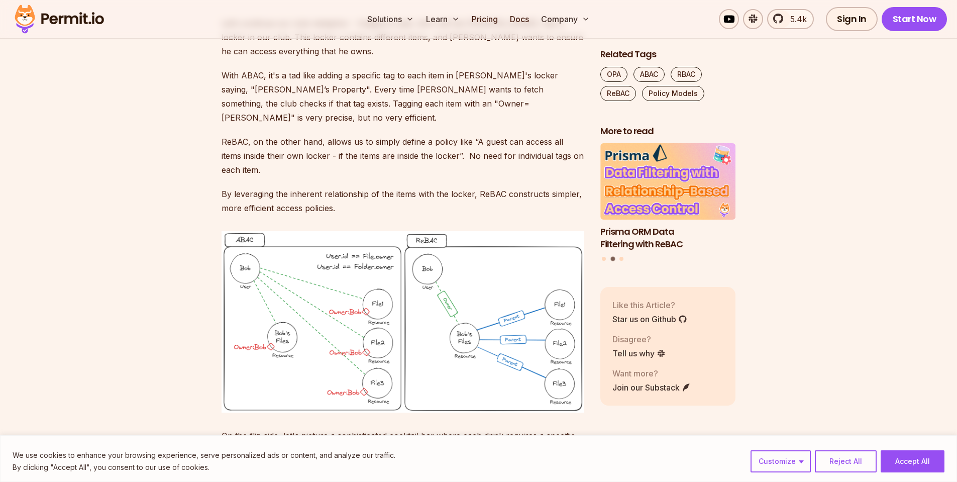
scroll to position [5446, 0]
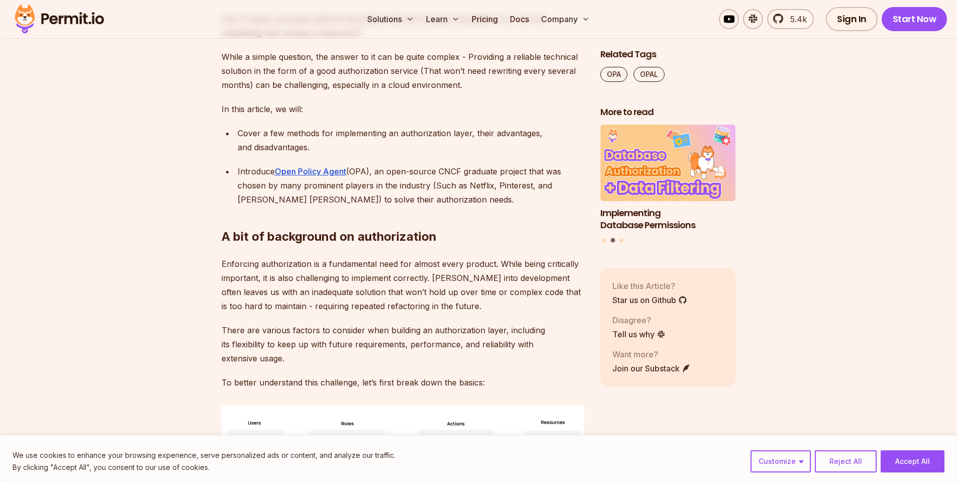
scroll to position [844, 0]
